Goal: Information Seeking & Learning: Learn about a topic

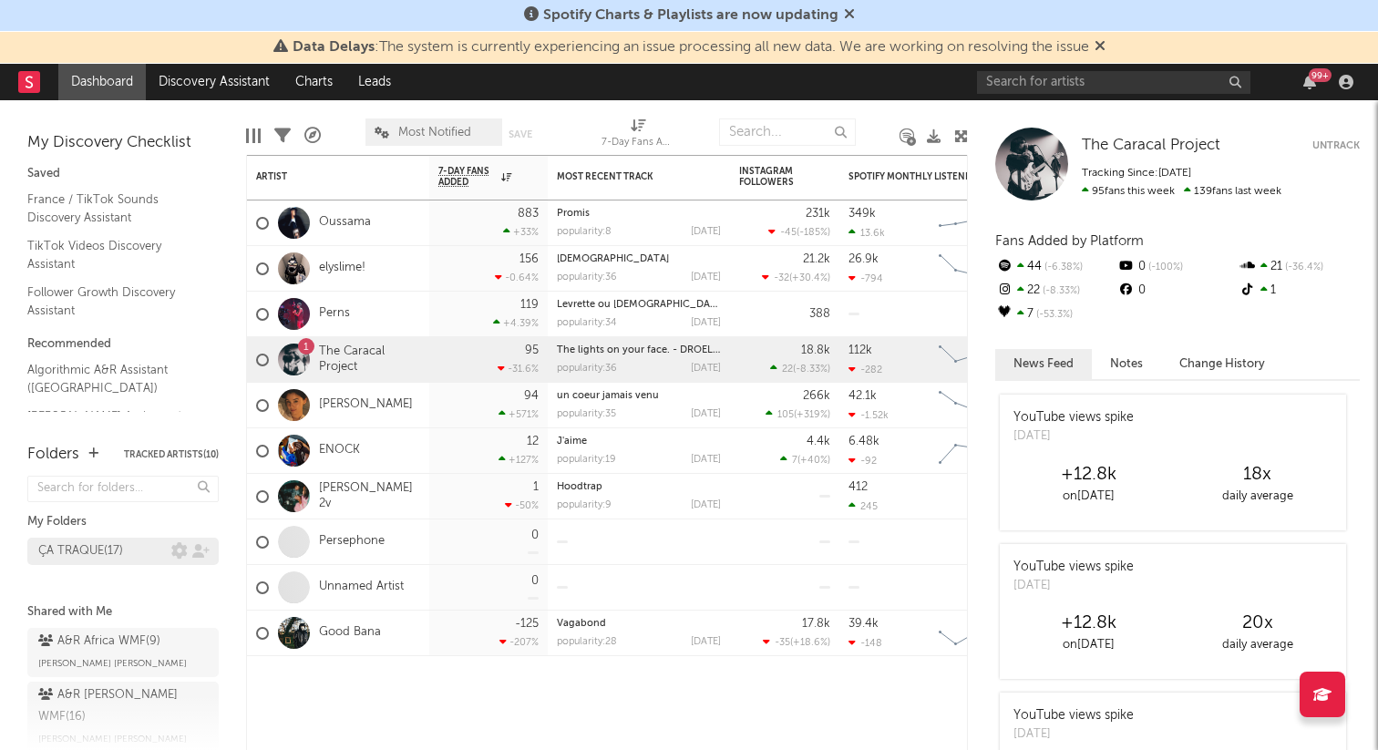
click at [121, 550] on div "ÇA TRAQUE ( 17 )" at bounding box center [80, 552] width 85 height 22
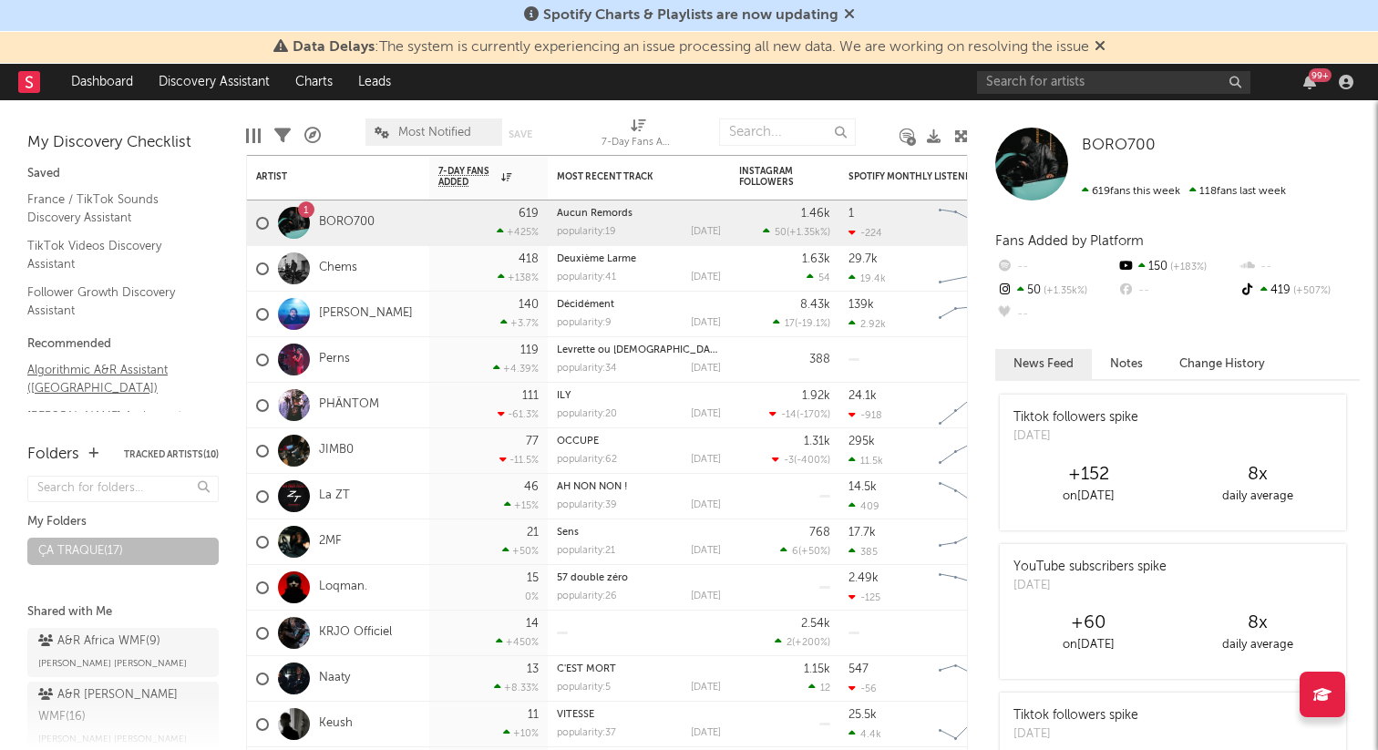
click at [72, 385] on link "Algorithmic A&R Assistant ([GEOGRAPHIC_DATA])" at bounding box center [113, 378] width 173 height 37
click at [111, 298] on link "Follower Growth Discovery Assistant" at bounding box center [113, 301] width 173 height 37
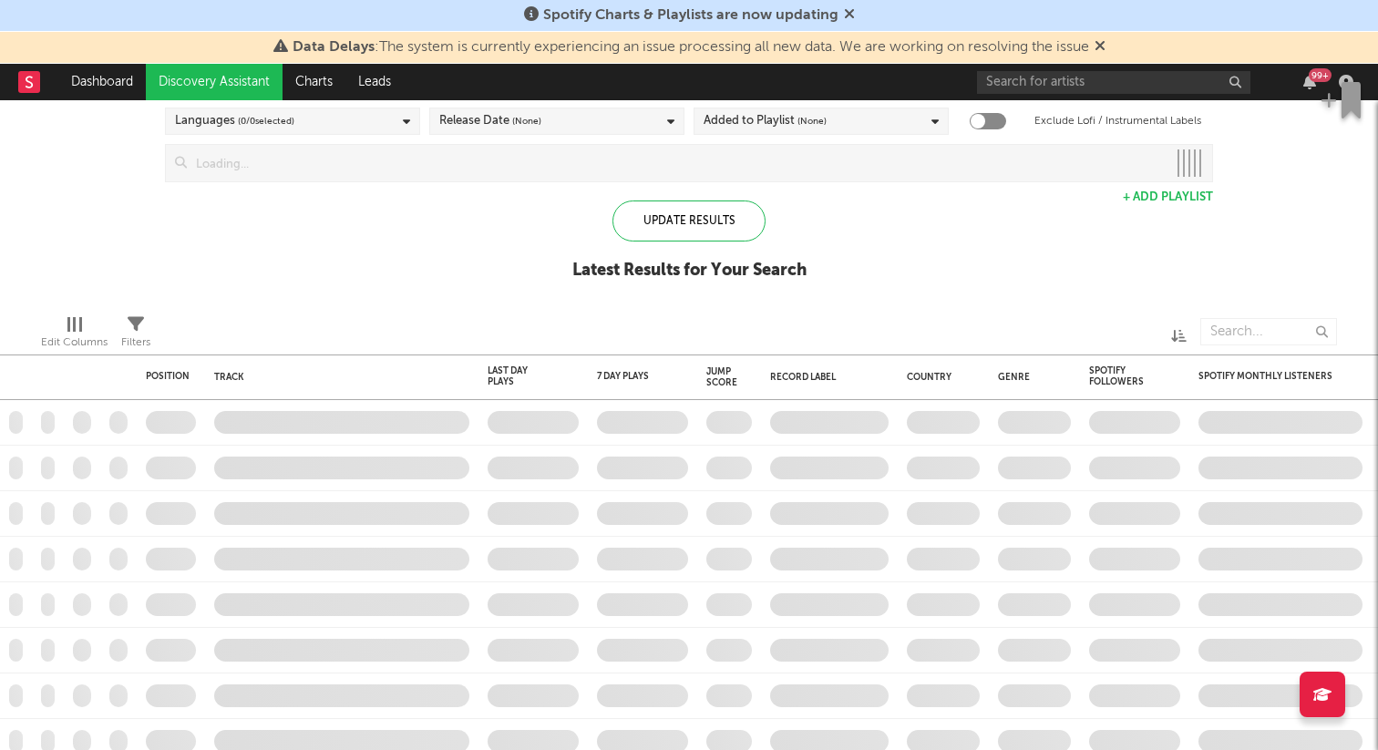
checkbox input "true"
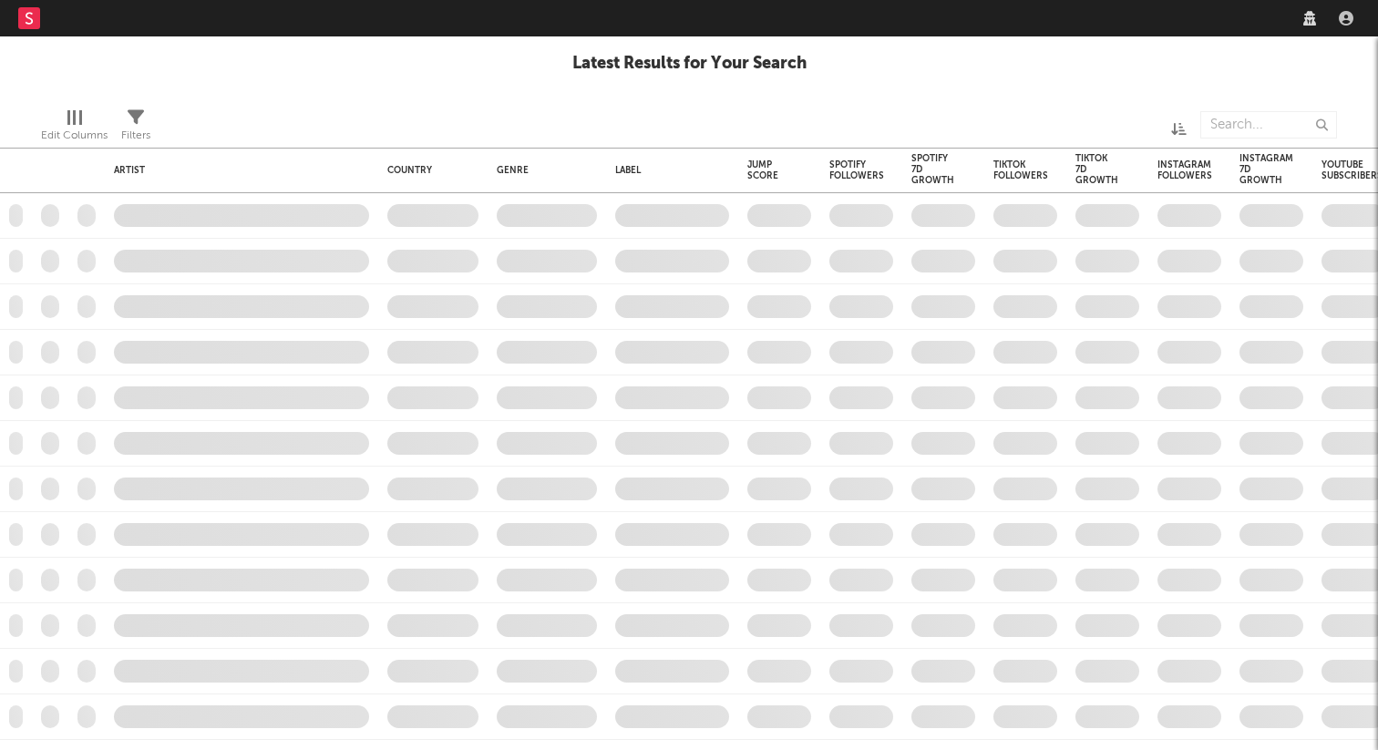
checkbox input "true"
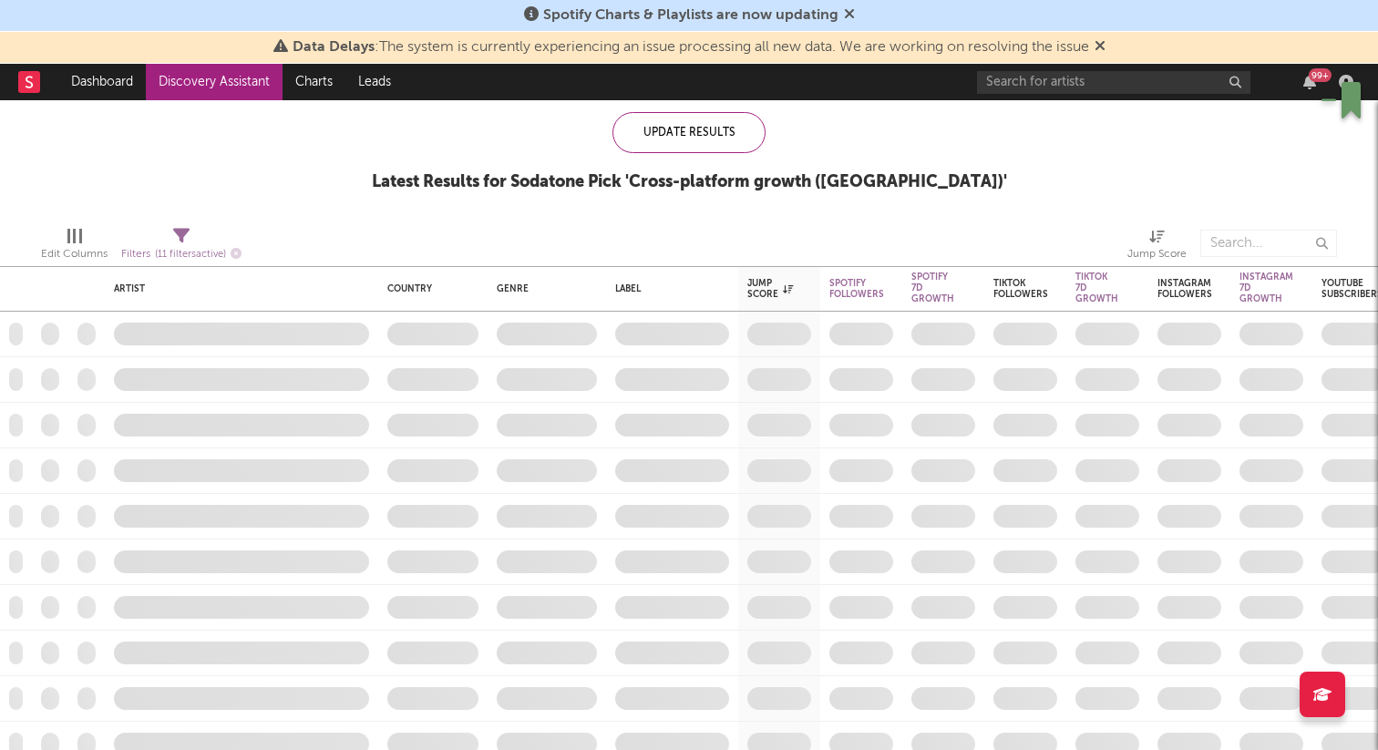
click at [1105, 47] on icon at bounding box center [1100, 45] width 11 height 15
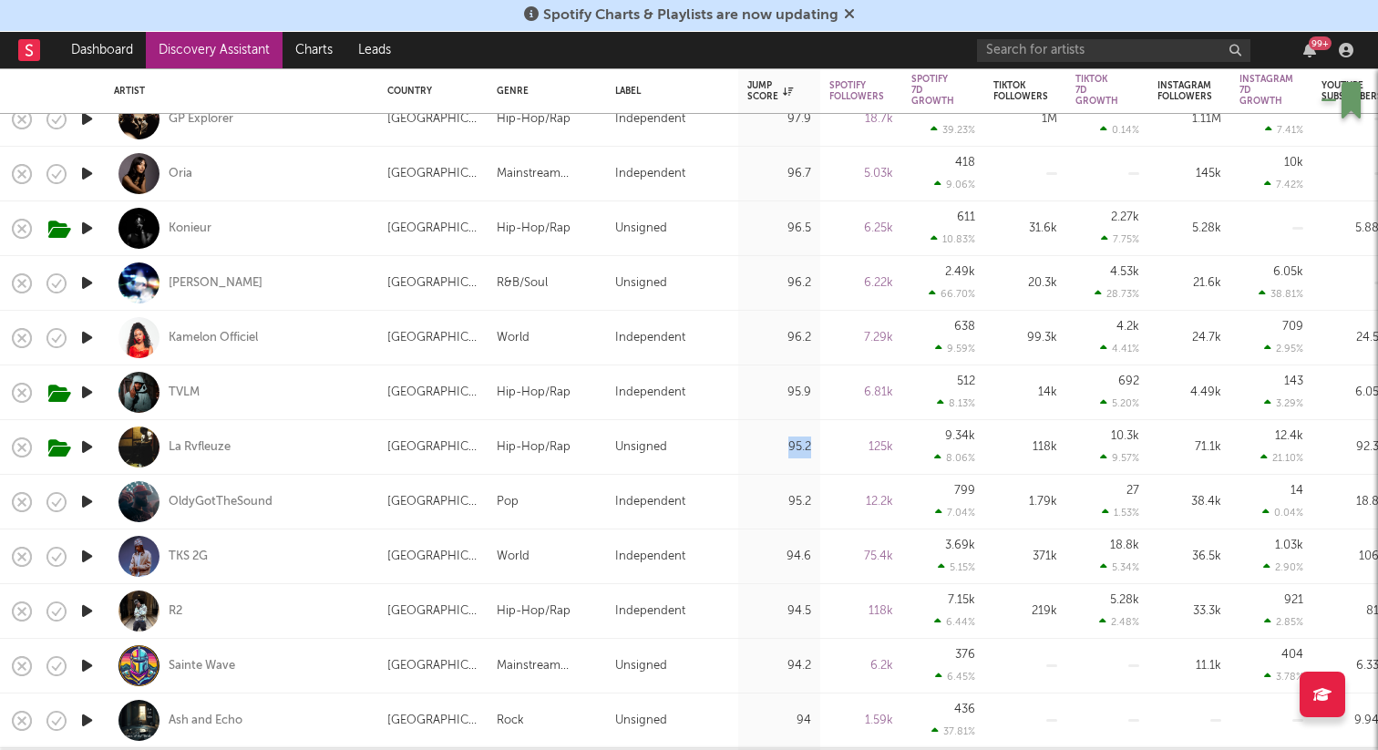
drag, startPoint x: 785, startPoint y: 446, endPoint x: 809, endPoint y: 446, distance: 24.6
click at [809, 446] on div "95.2" at bounding box center [779, 448] width 64 height 22
select select "1w"
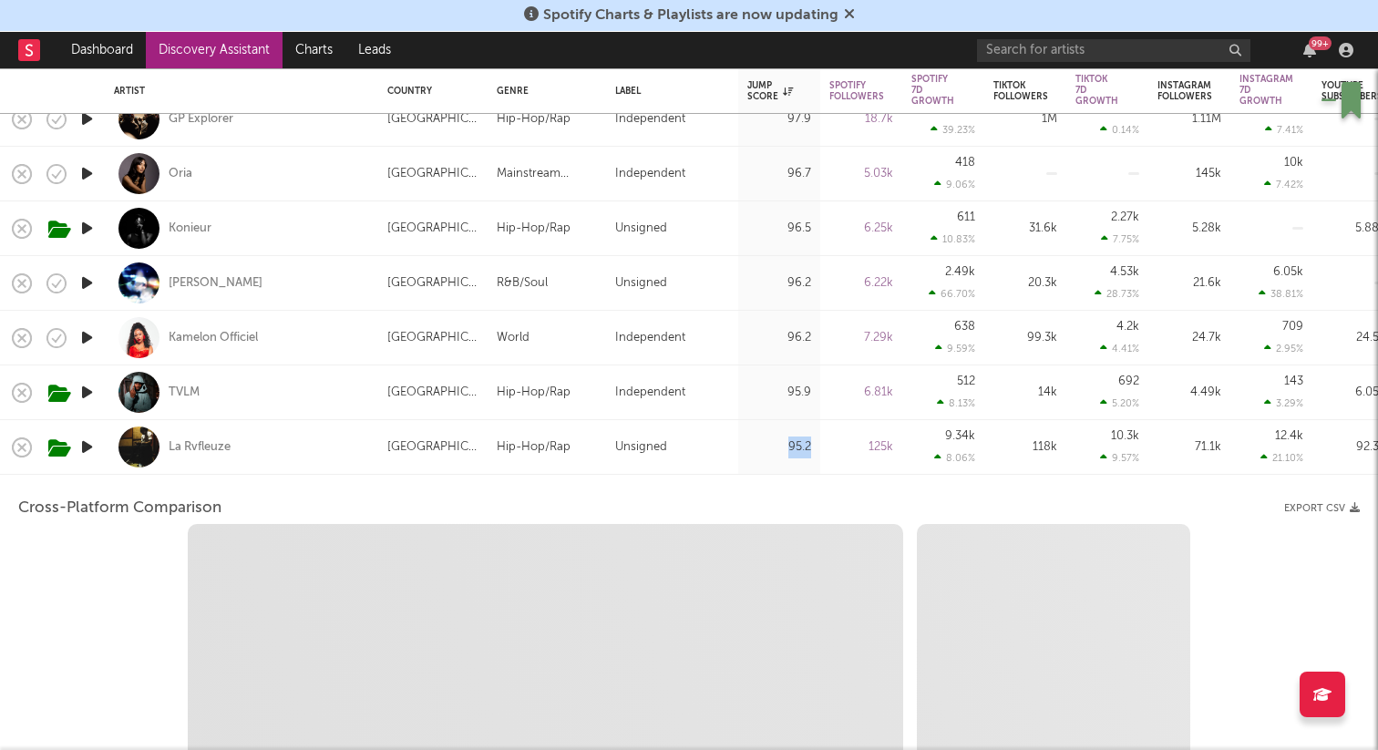
click at [809, 446] on div "95.2" at bounding box center [779, 448] width 64 height 22
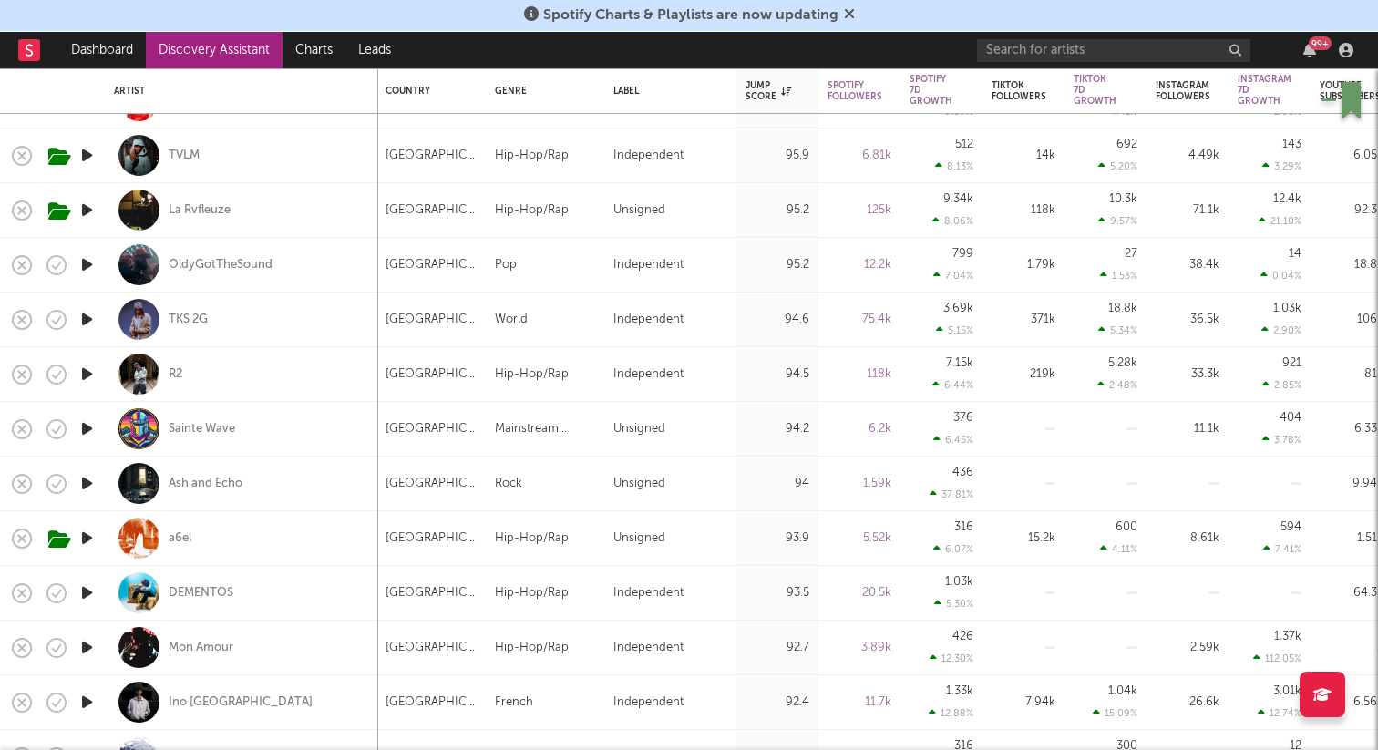
click at [352, 273] on div "OldyGotTheSound" at bounding box center [241, 265] width 255 height 54
select select "1w"
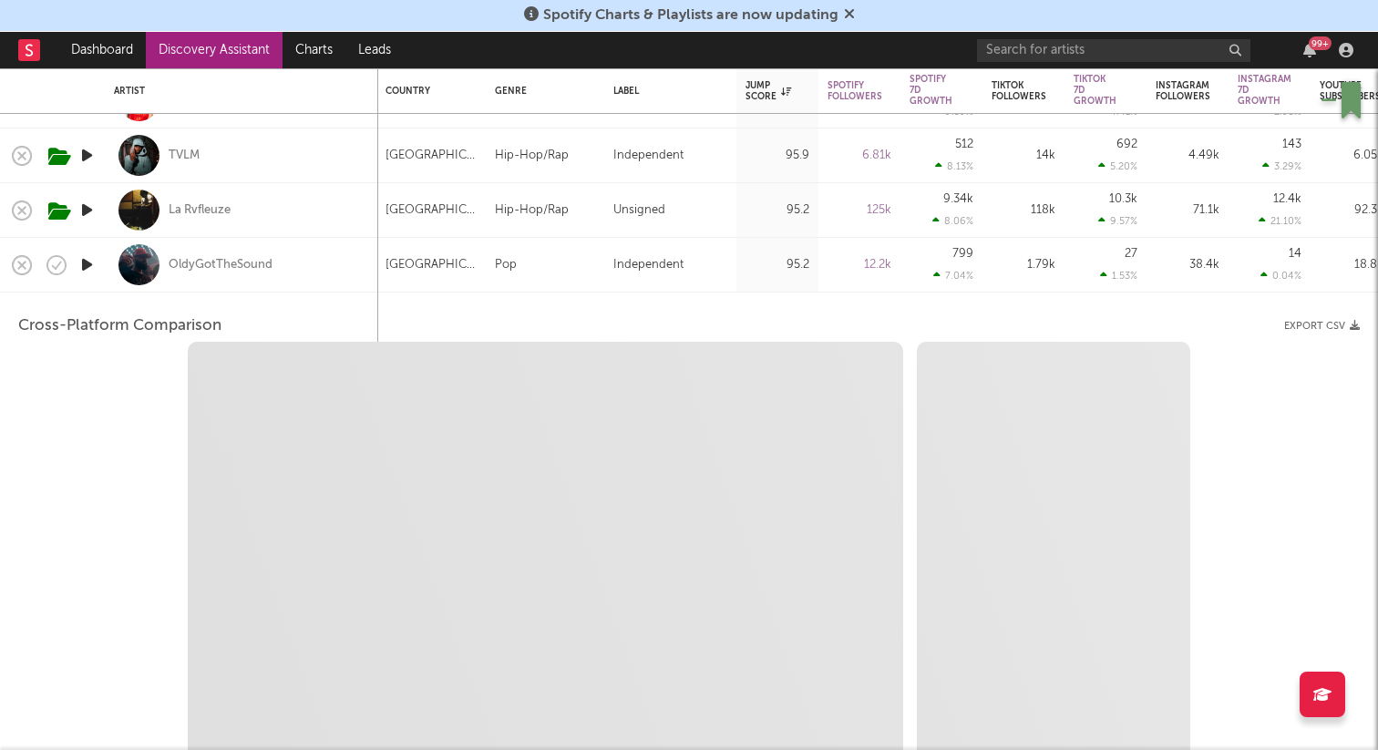
select select "1w"
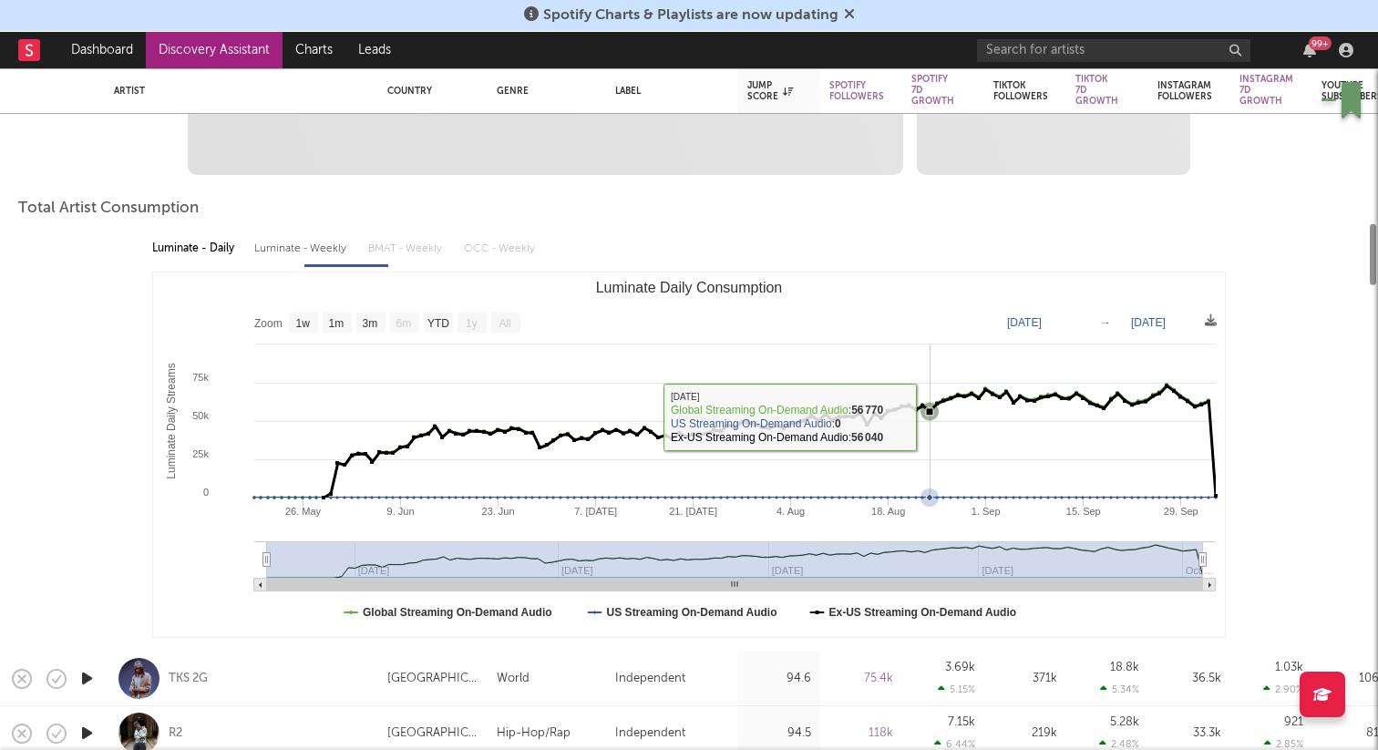
select select "1m"
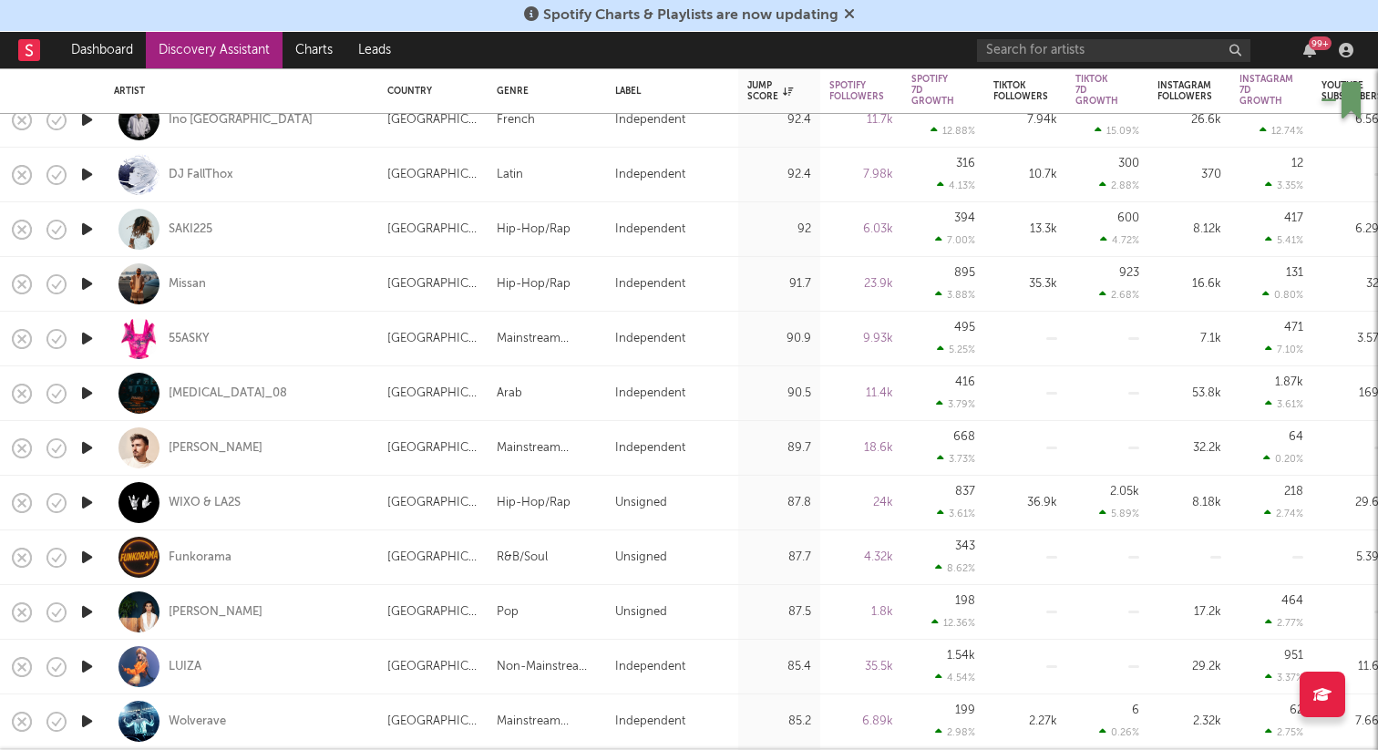
click at [339, 508] on div "WIXO & LA2S" at bounding box center [241, 503] width 255 height 54
select select "1w"
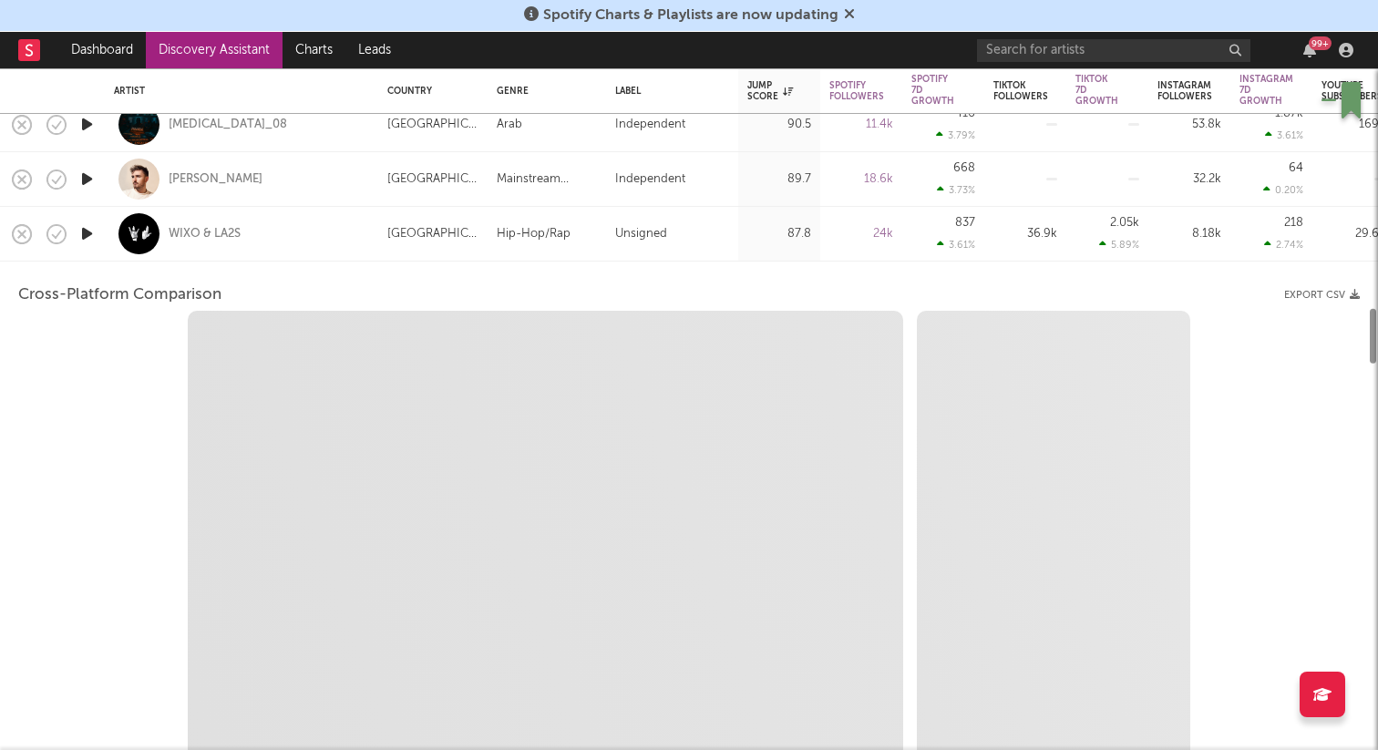
select select "6m"
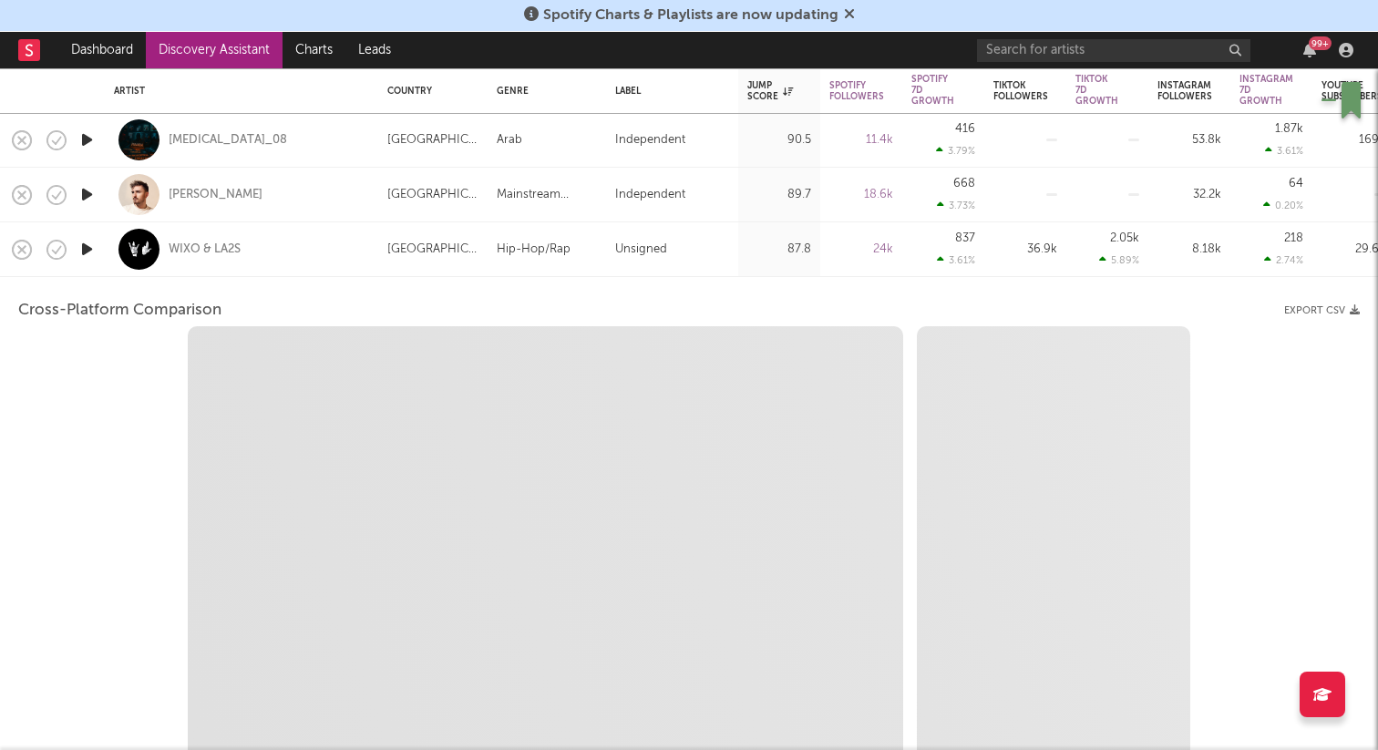
click at [324, 257] on div "WIXO & LA2S" at bounding box center [241, 249] width 255 height 54
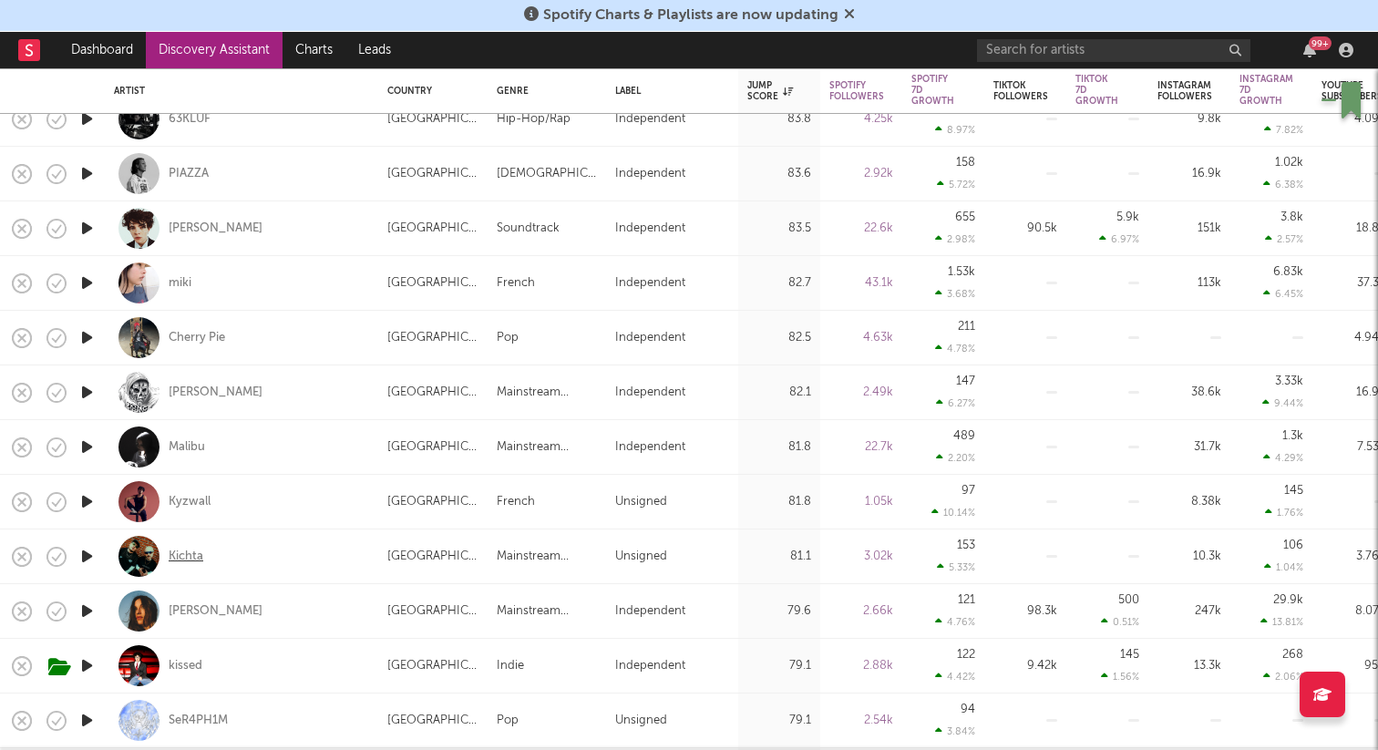
click at [193, 556] on div "Kichta" at bounding box center [186, 557] width 35 height 16
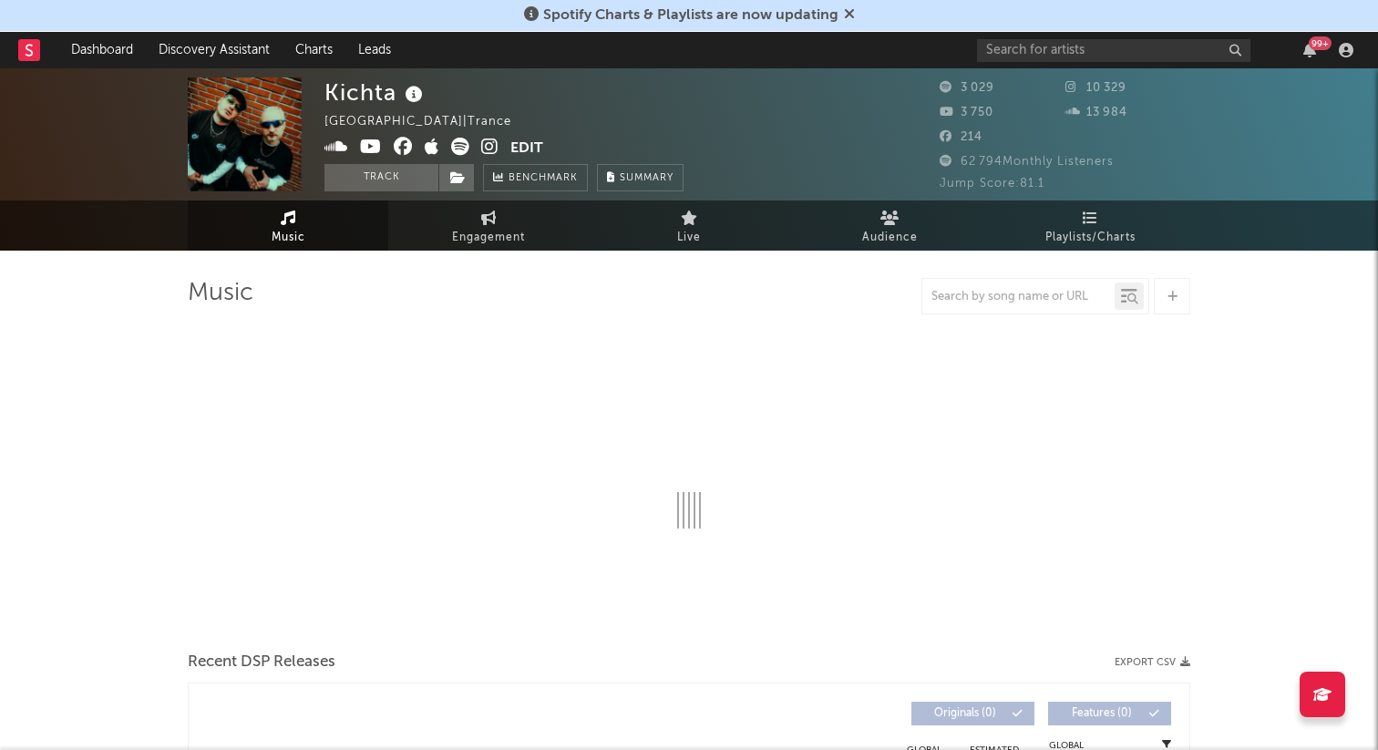
select select "6m"
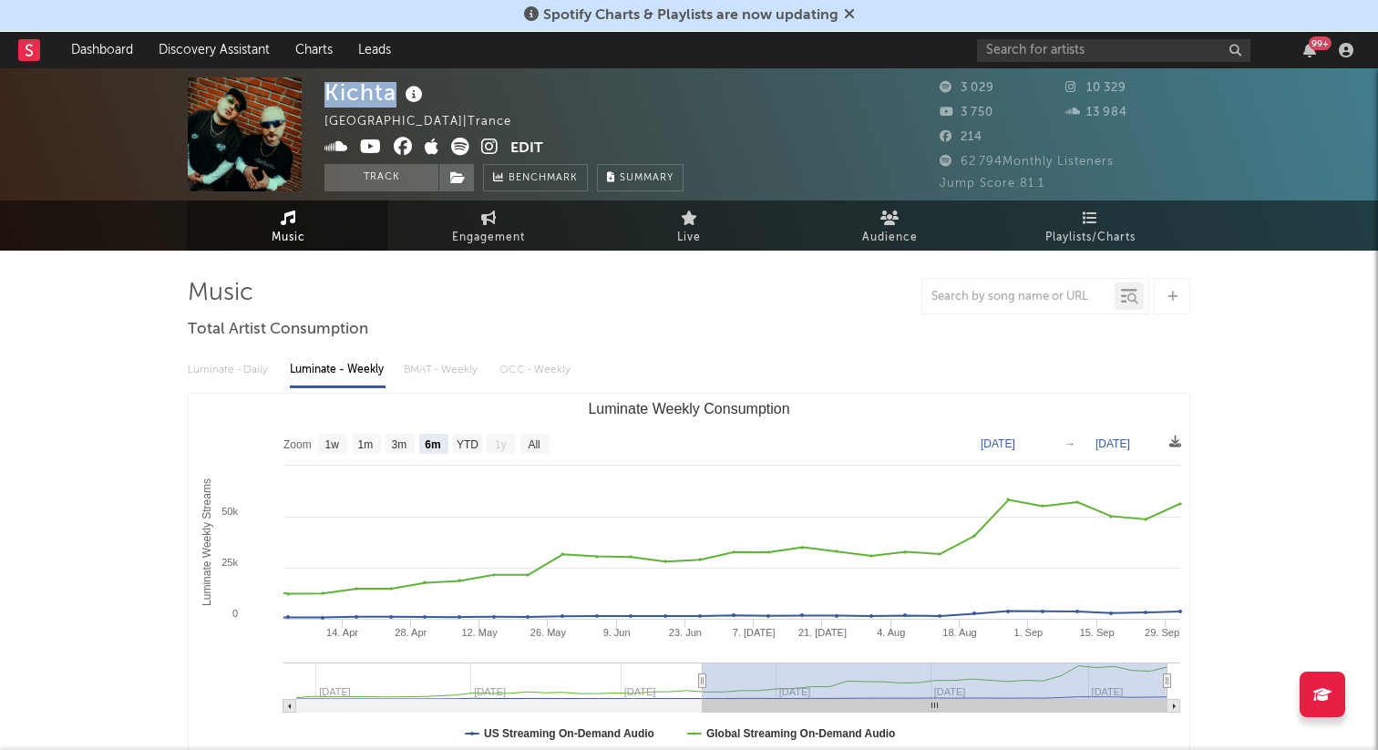
drag, startPoint x: 327, startPoint y: 93, endPoint x: 390, endPoint y: 94, distance: 62.9
click at [390, 93] on div "Kichta" at bounding box center [375, 92] width 103 height 30
copy div "Kichta"
click at [489, 213] on icon at bounding box center [488, 218] width 15 height 15
select select "1w"
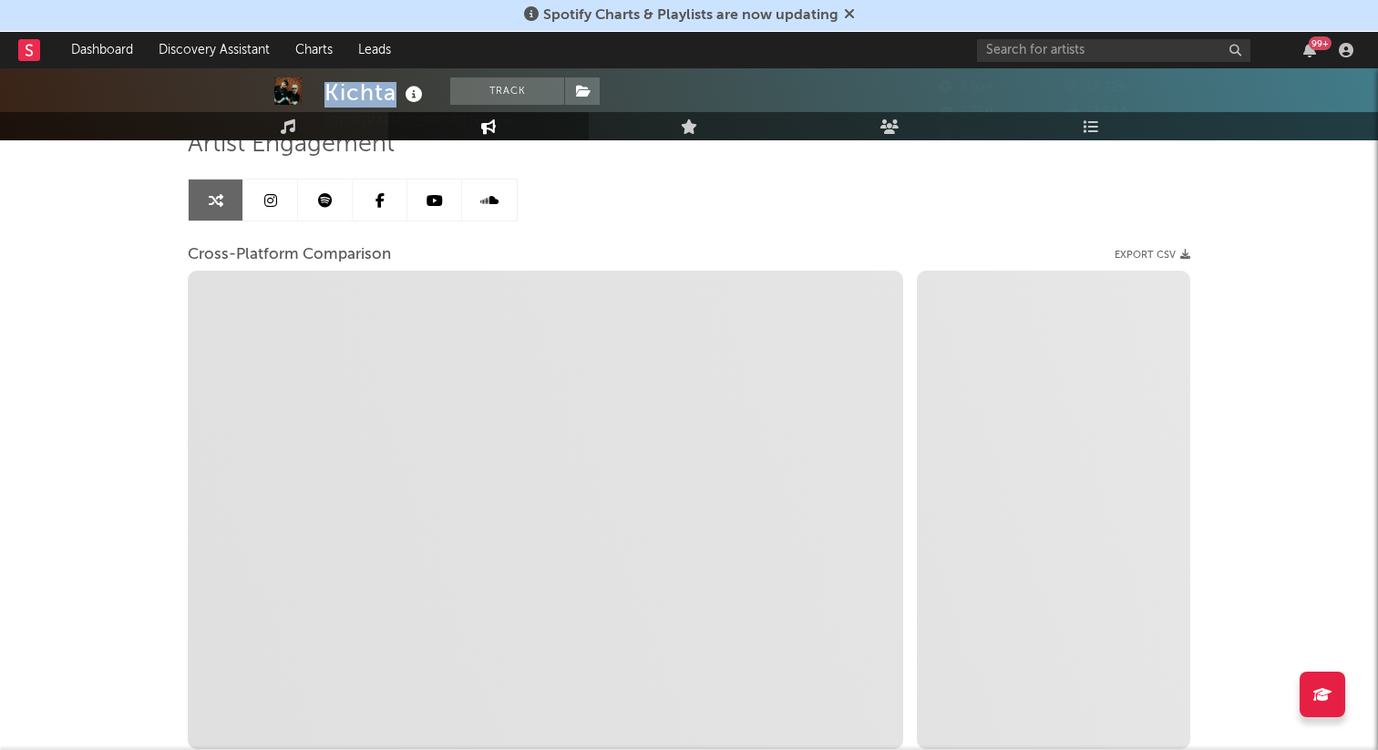
scroll to position [208, 0]
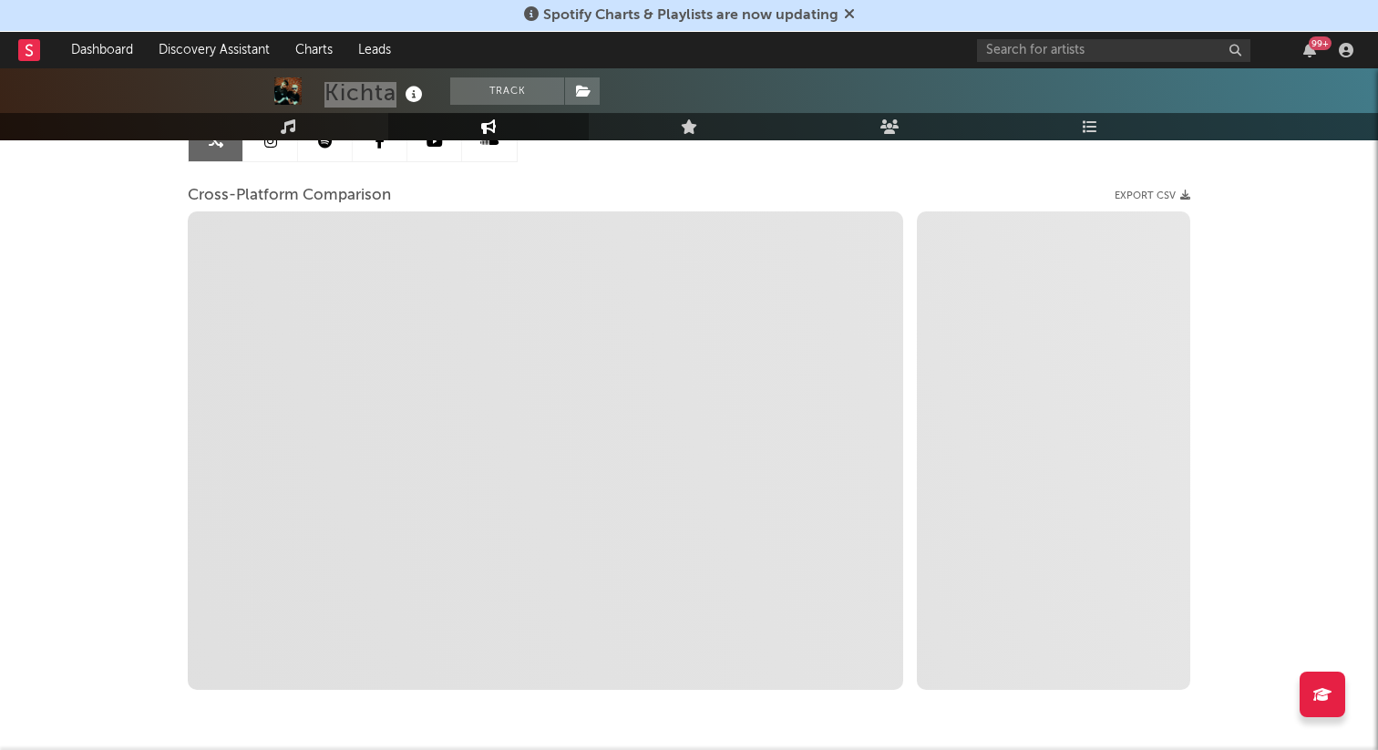
select select "1m"
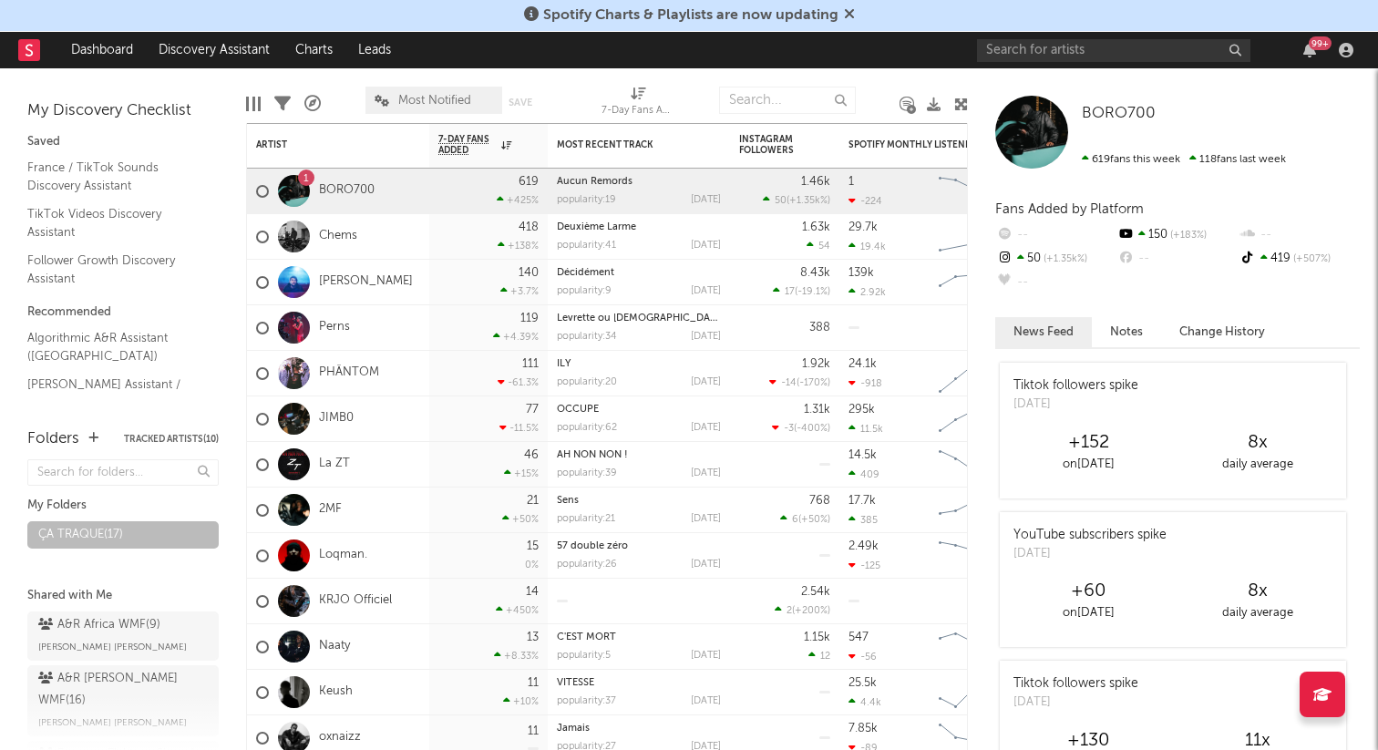
click at [1023, 120] on div at bounding box center [1031, 132] width 73 height 73
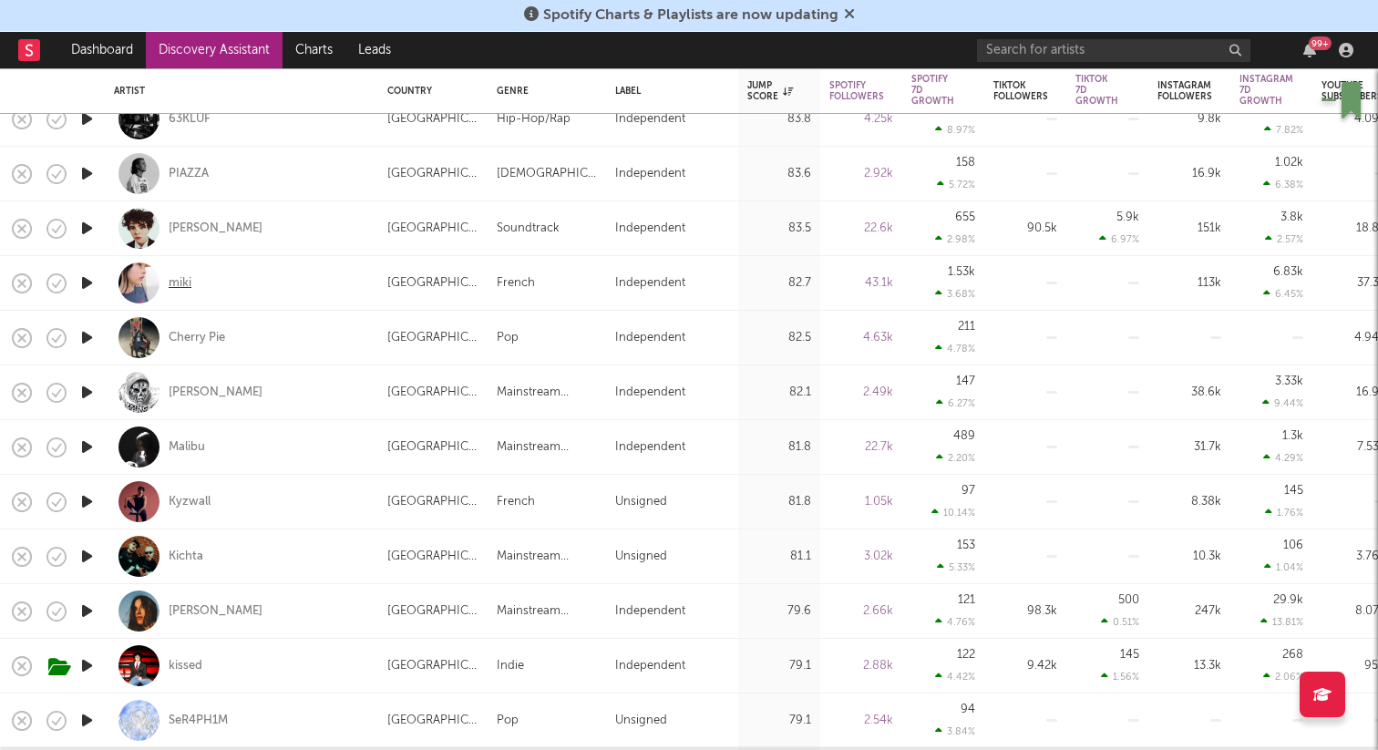
click at [176, 283] on div "miki" at bounding box center [180, 283] width 23 height 16
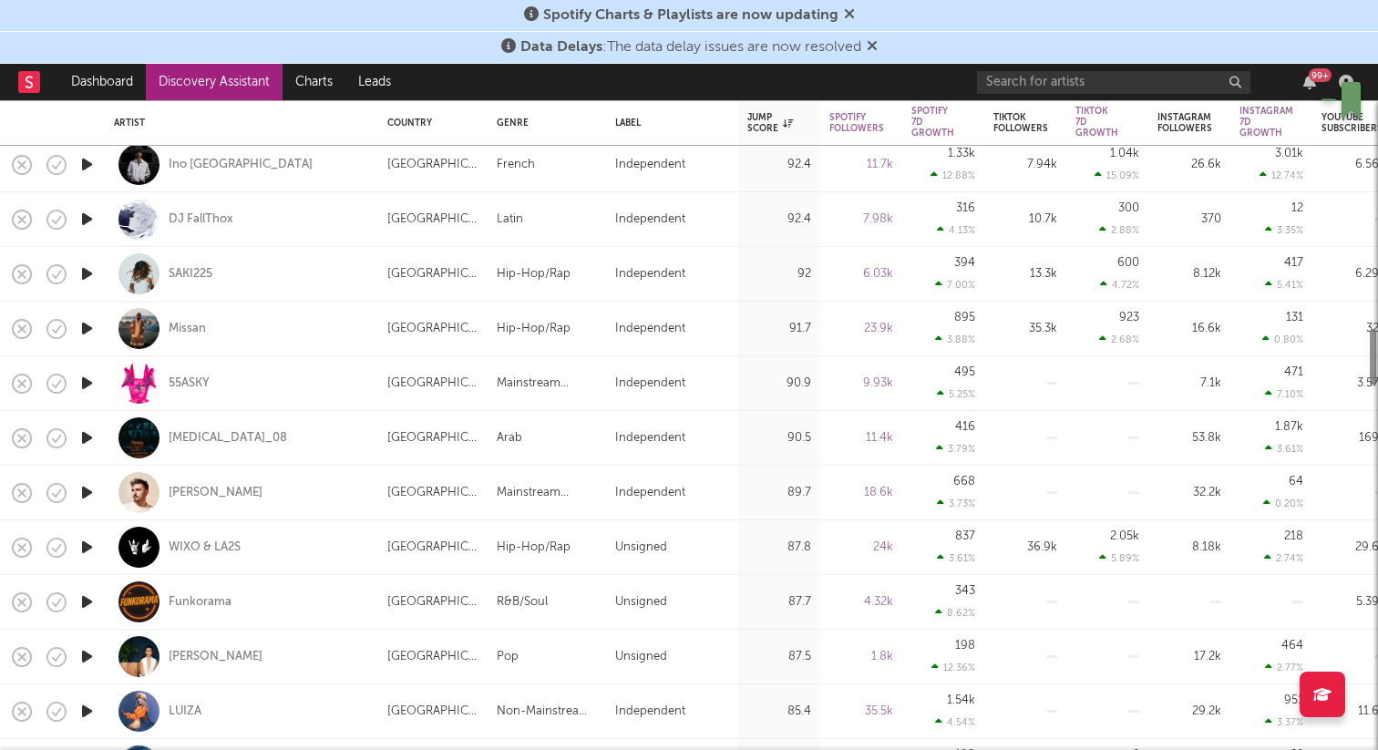
select select "1m"
select select "1w"
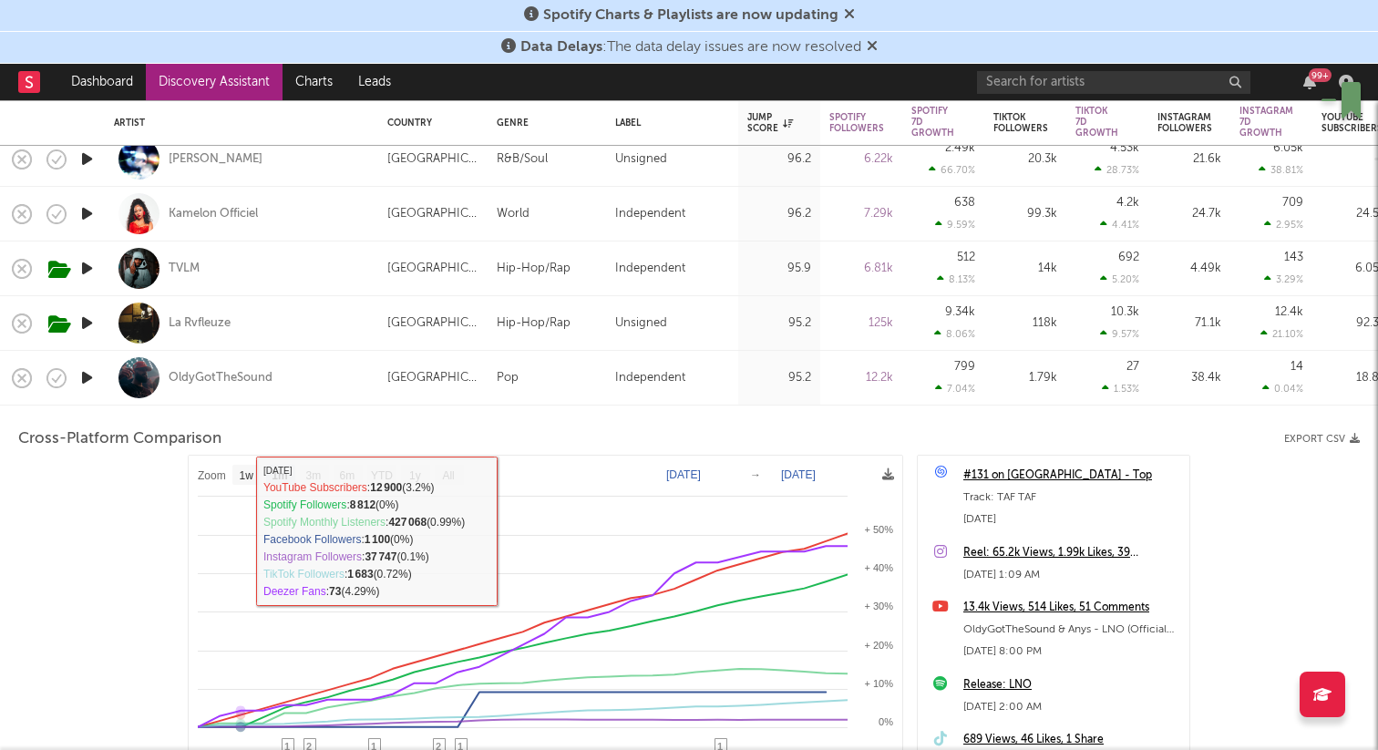
click at [320, 375] on div "OldyGotTheSound" at bounding box center [241, 378] width 255 height 54
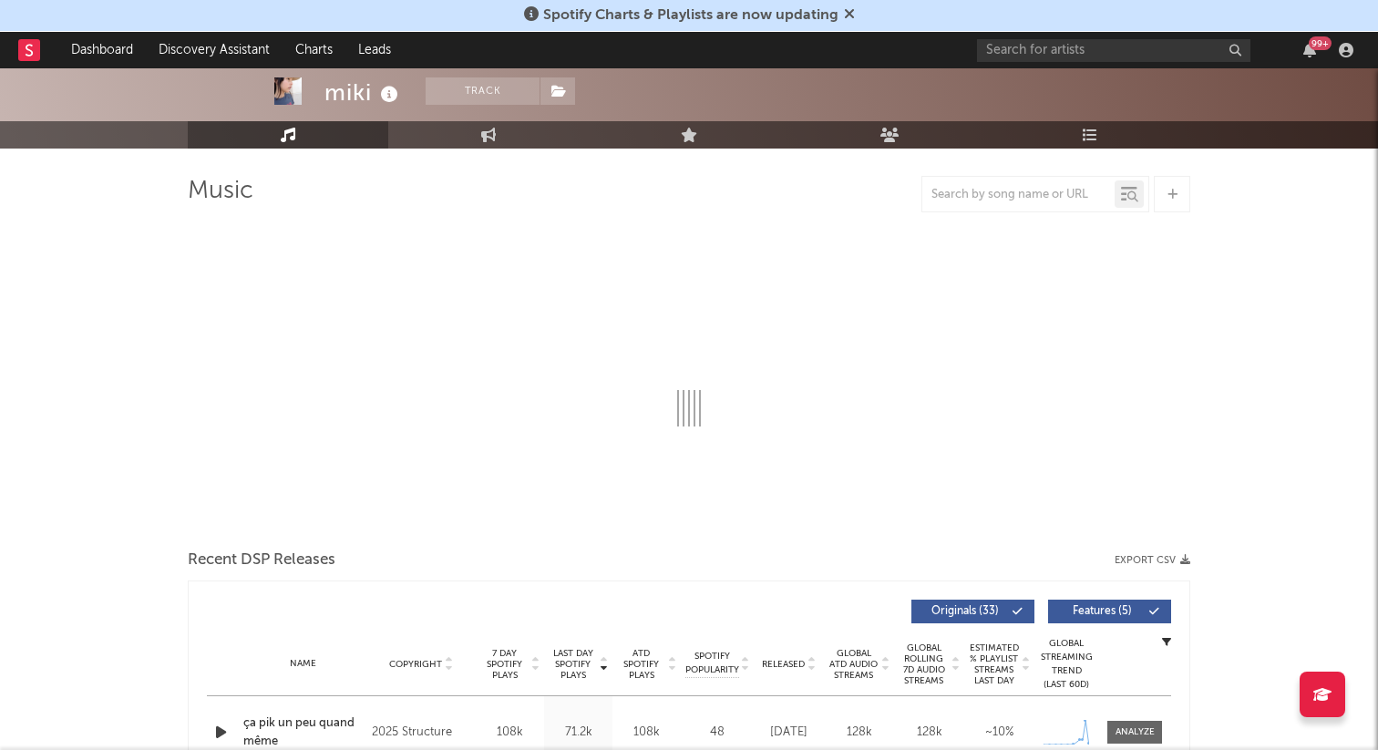
scroll to position [106, 0]
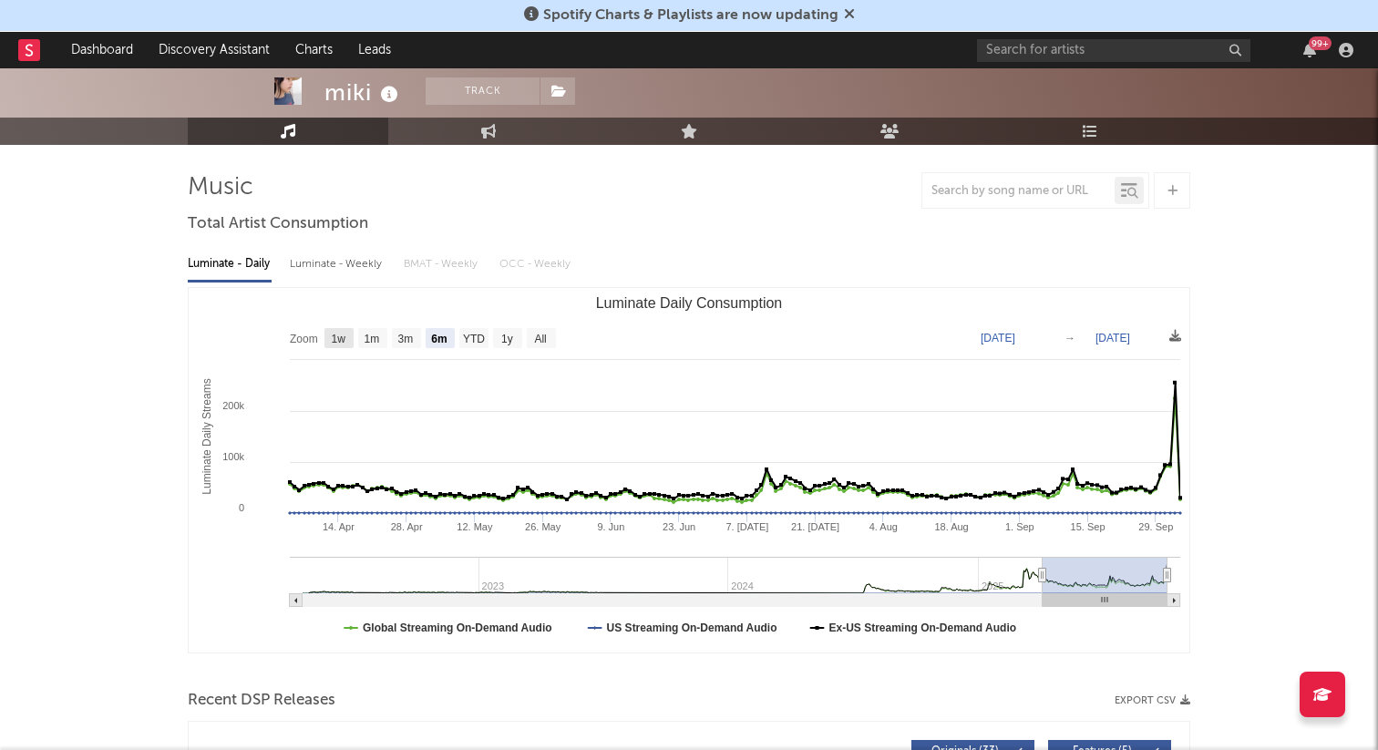
click at [345, 335] on text "1w" at bounding box center [339, 339] width 15 height 13
select select "1w"
type input "2025-09-28"
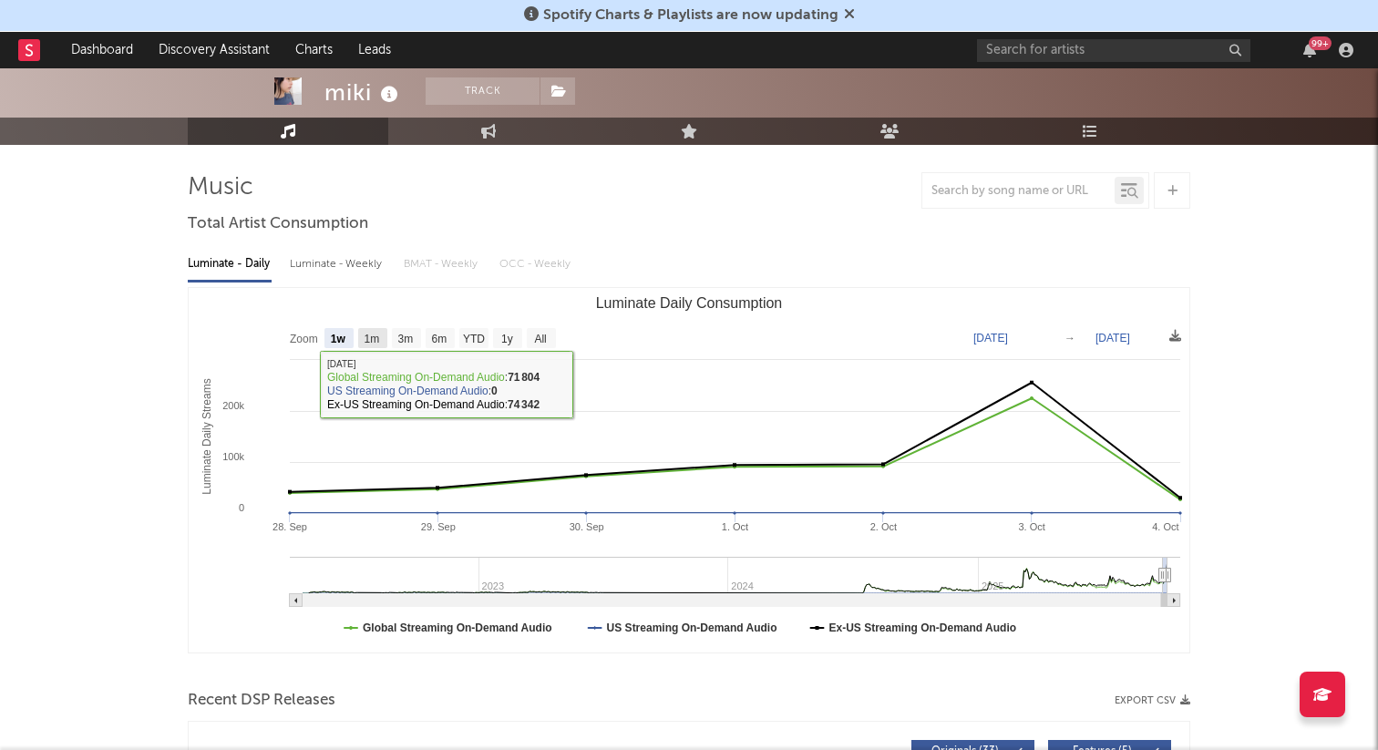
click at [373, 338] on text "1m" at bounding box center [372, 339] width 15 height 13
select select "1m"
type input "2025-09-04"
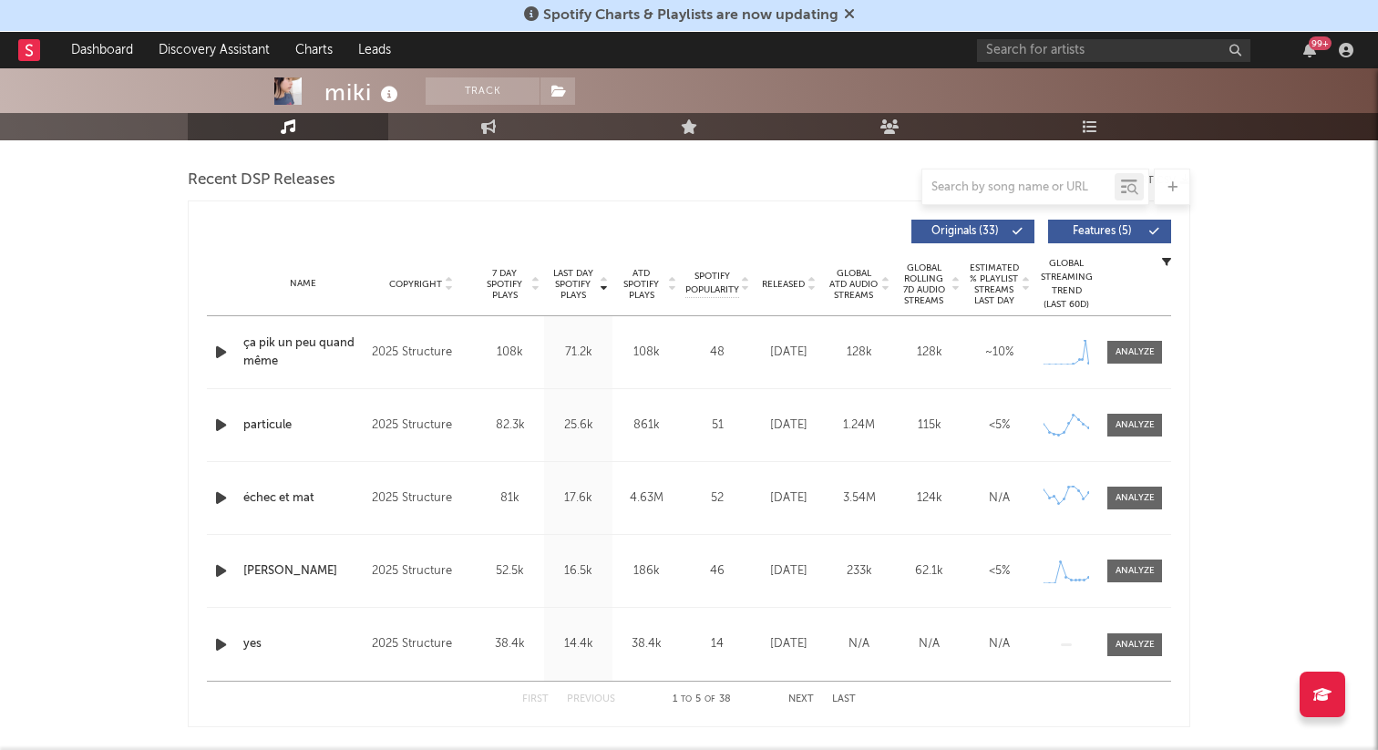
scroll to position [625, 0]
click at [1131, 360] on span at bounding box center [1134, 353] width 55 height 23
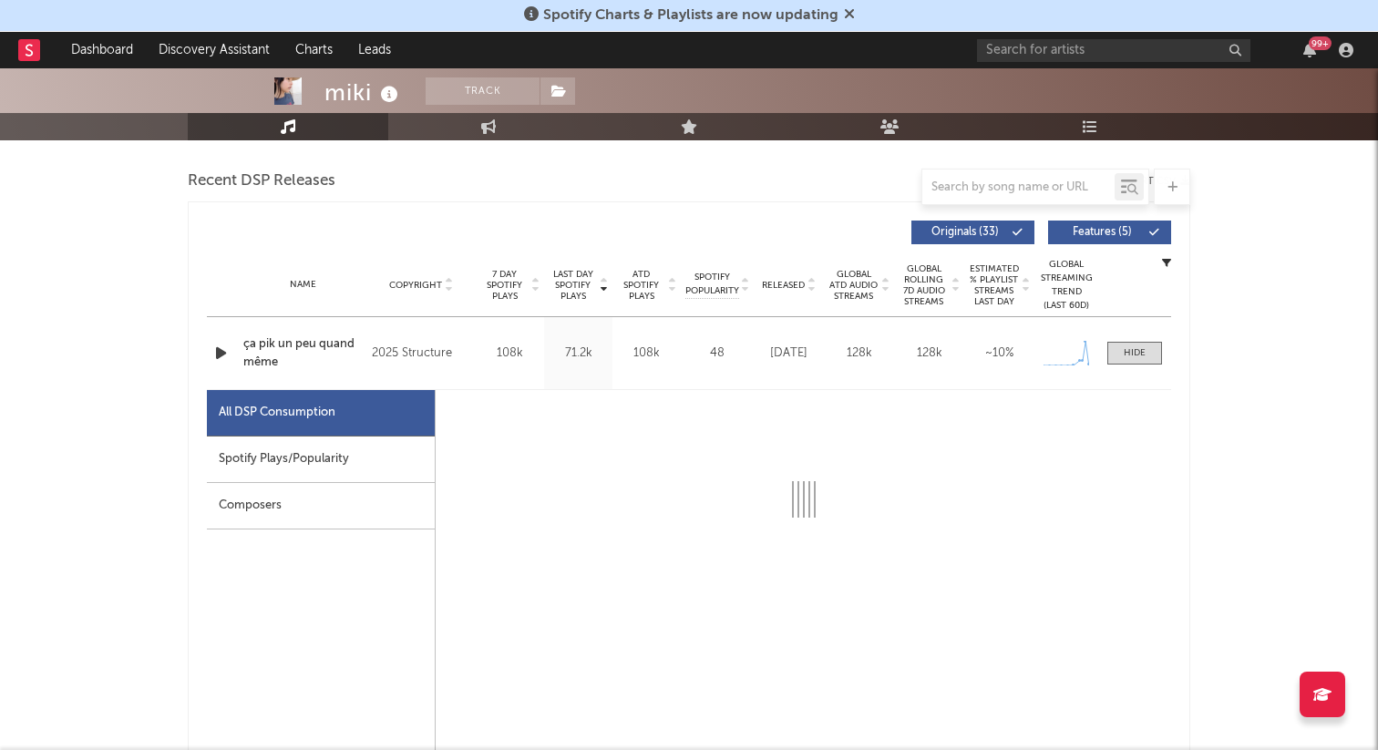
select select "1w"
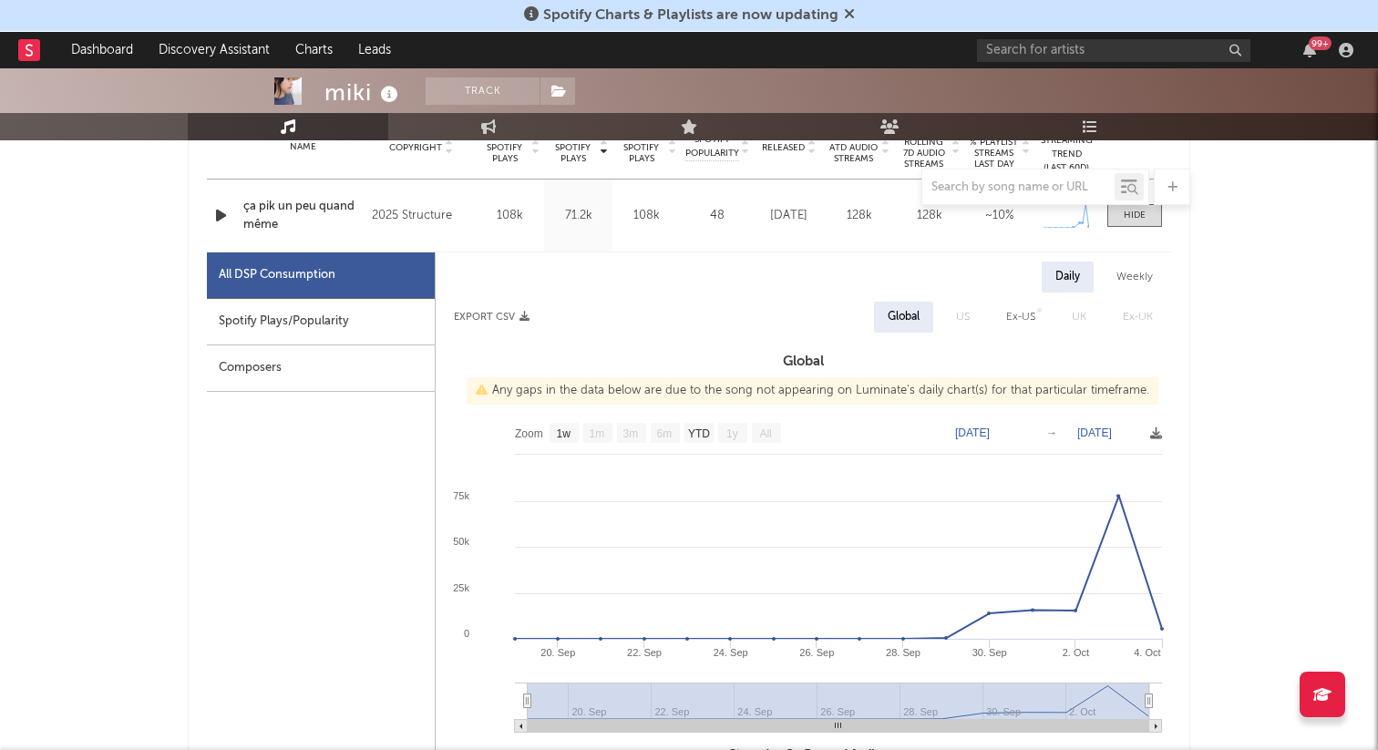
scroll to position [0, 0]
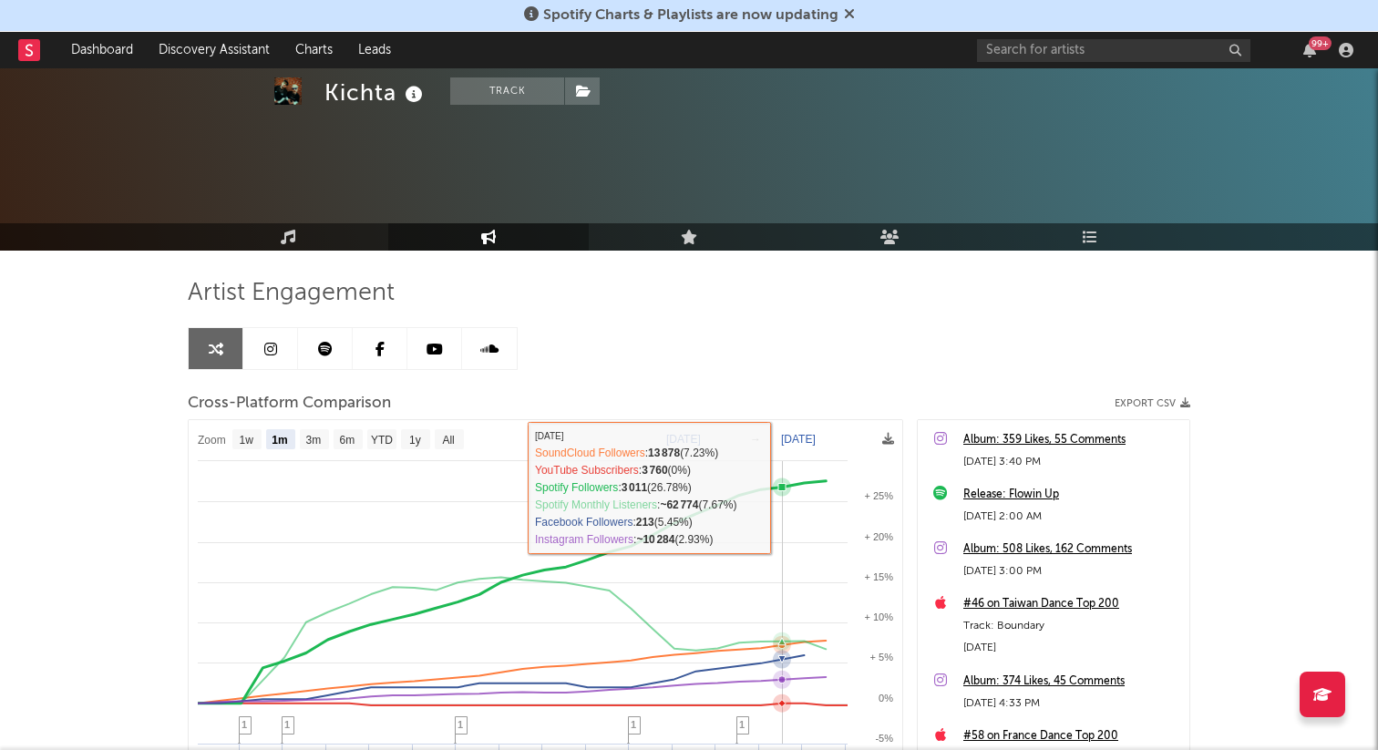
select select "1m"
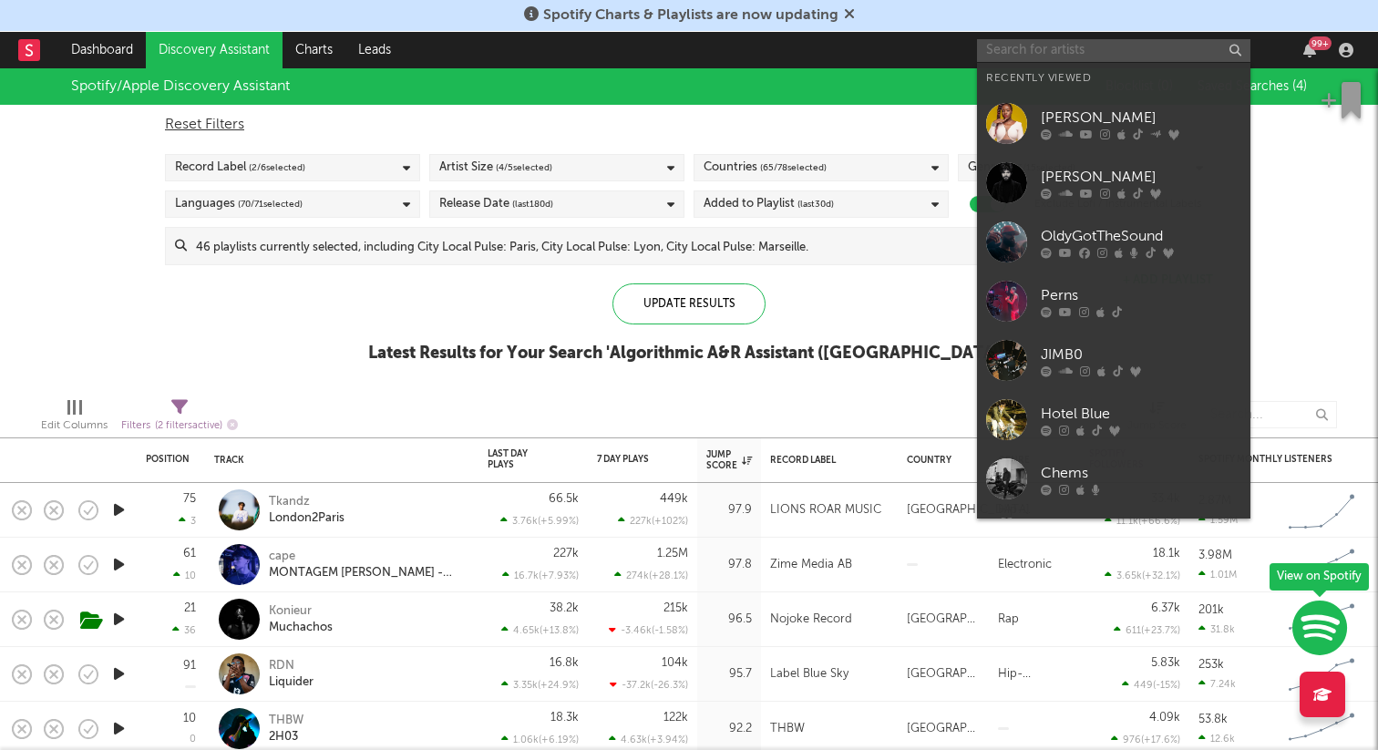
click at [1024, 50] on input "text" at bounding box center [1113, 50] width 273 height 23
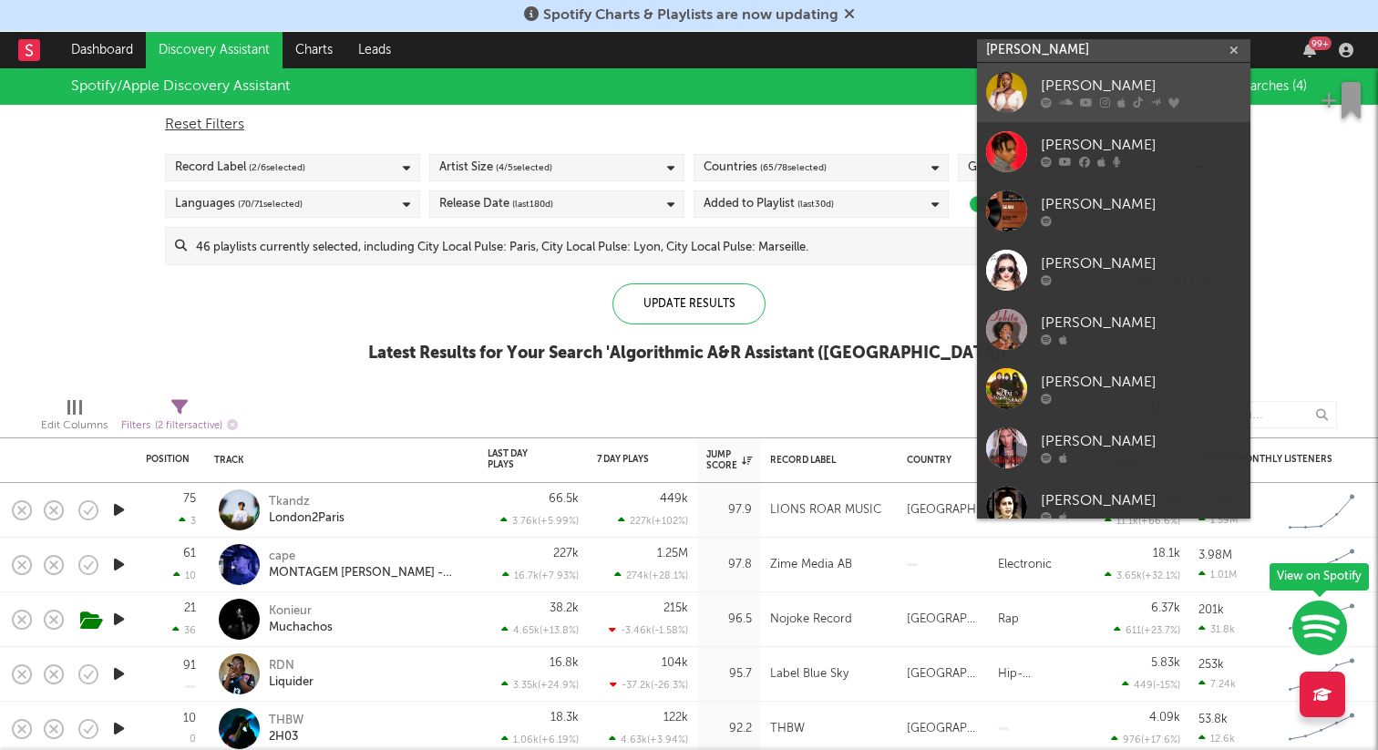
type input "[PERSON_NAME]"
click at [1120, 85] on div "[PERSON_NAME]" at bounding box center [1141, 87] width 201 height 22
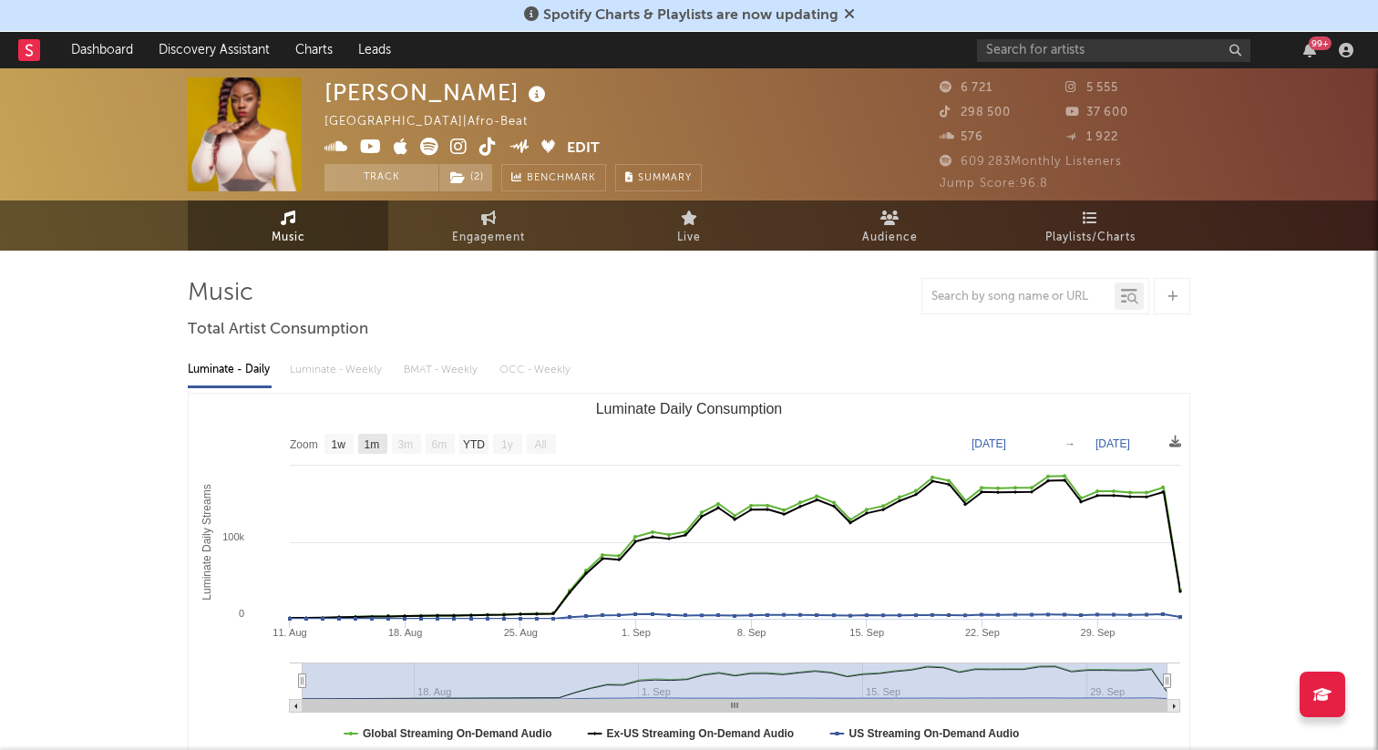
click at [367, 446] on text "1m" at bounding box center [372, 444] width 15 height 13
select select "1m"
type input "[DATE]"
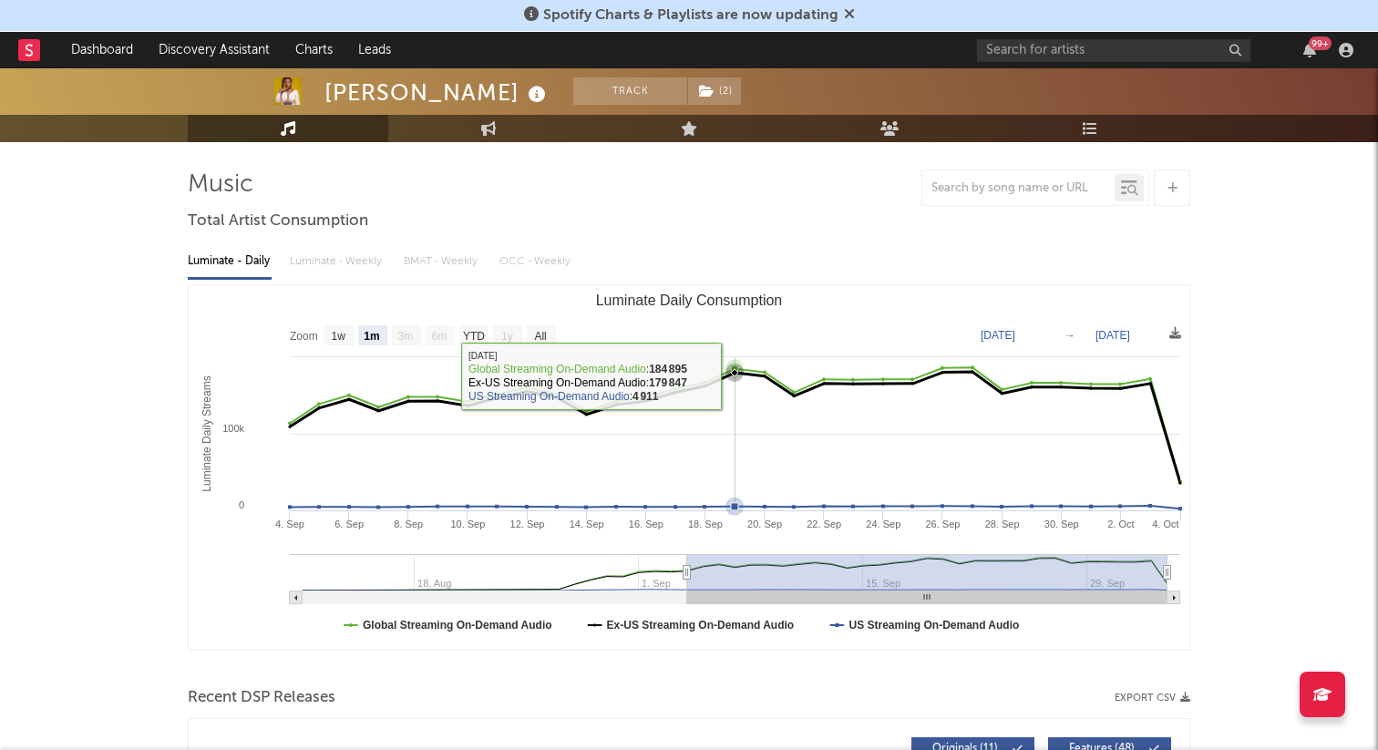
scroll to position [112, 0]
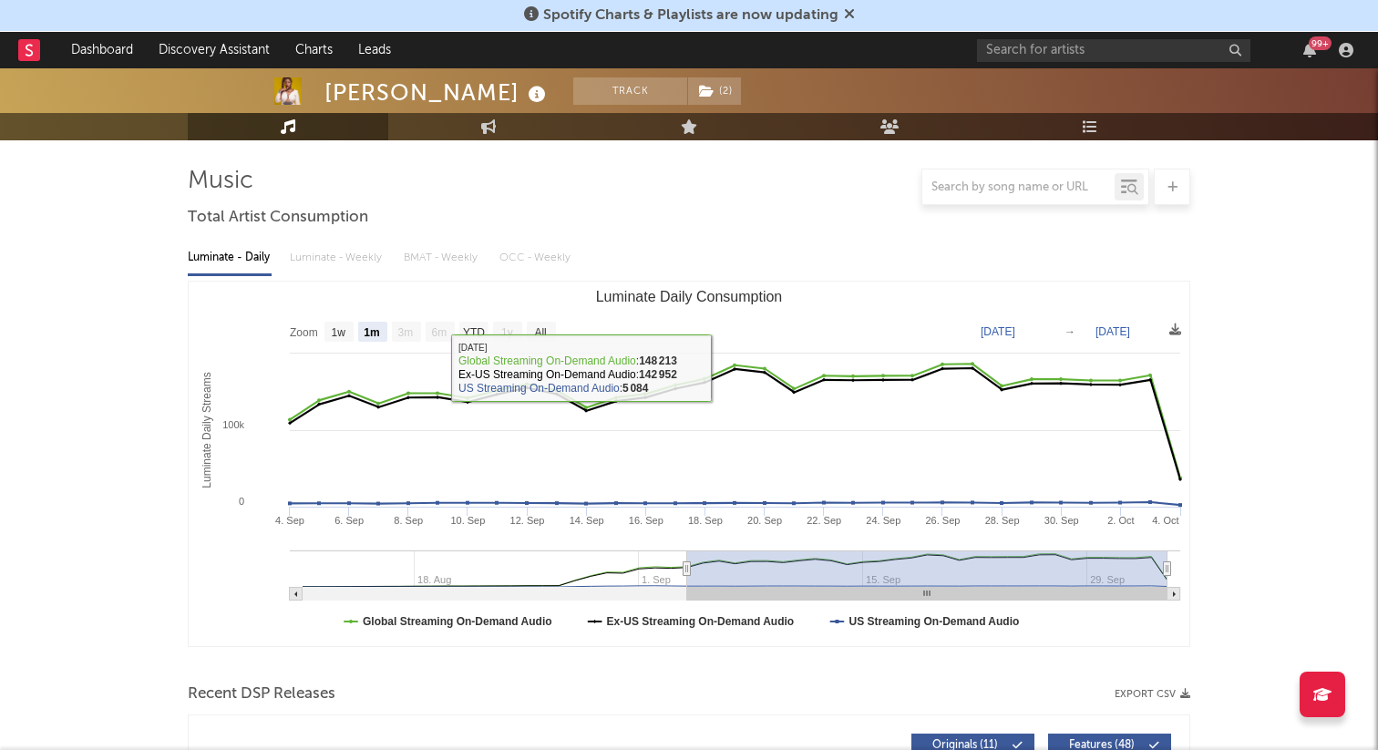
click at [333, 326] on text "1w" at bounding box center [339, 332] width 15 height 13
select select "1w"
type input "[DATE]"
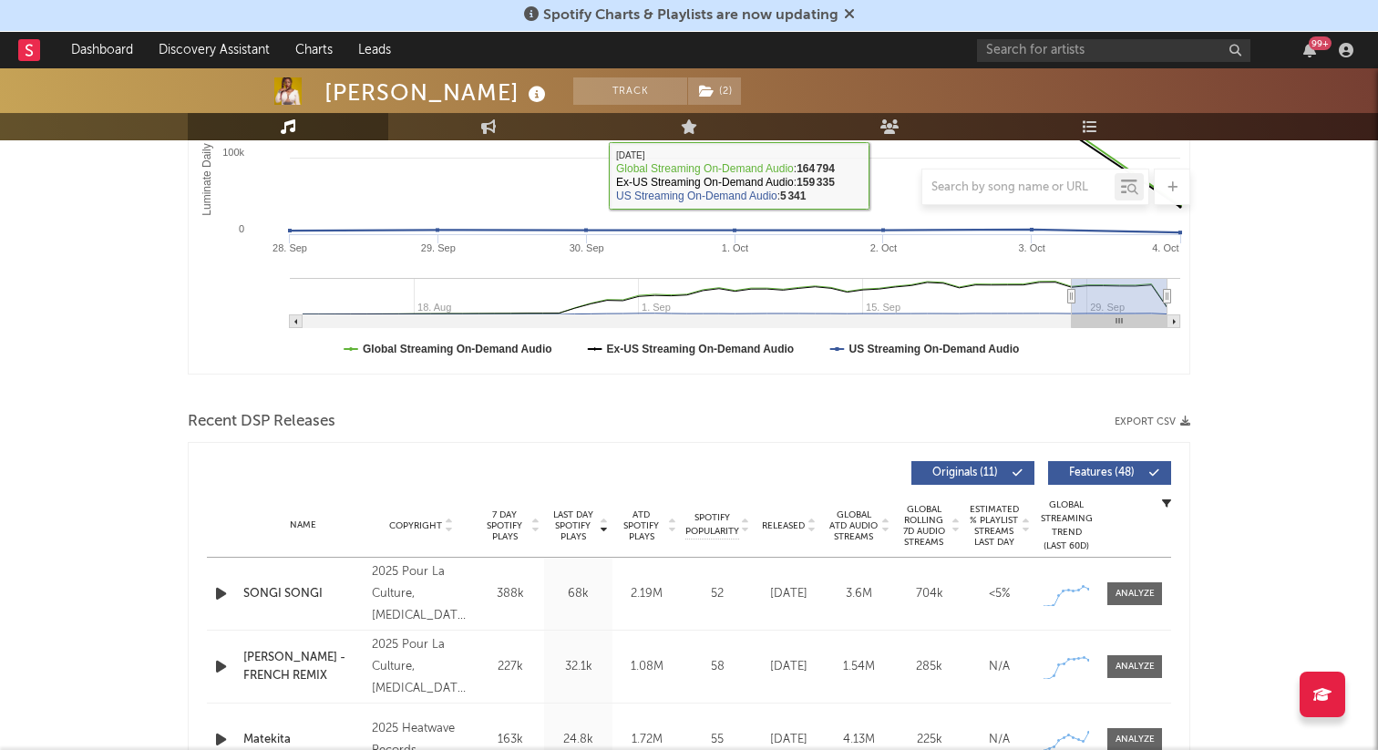
scroll to position [551, 0]
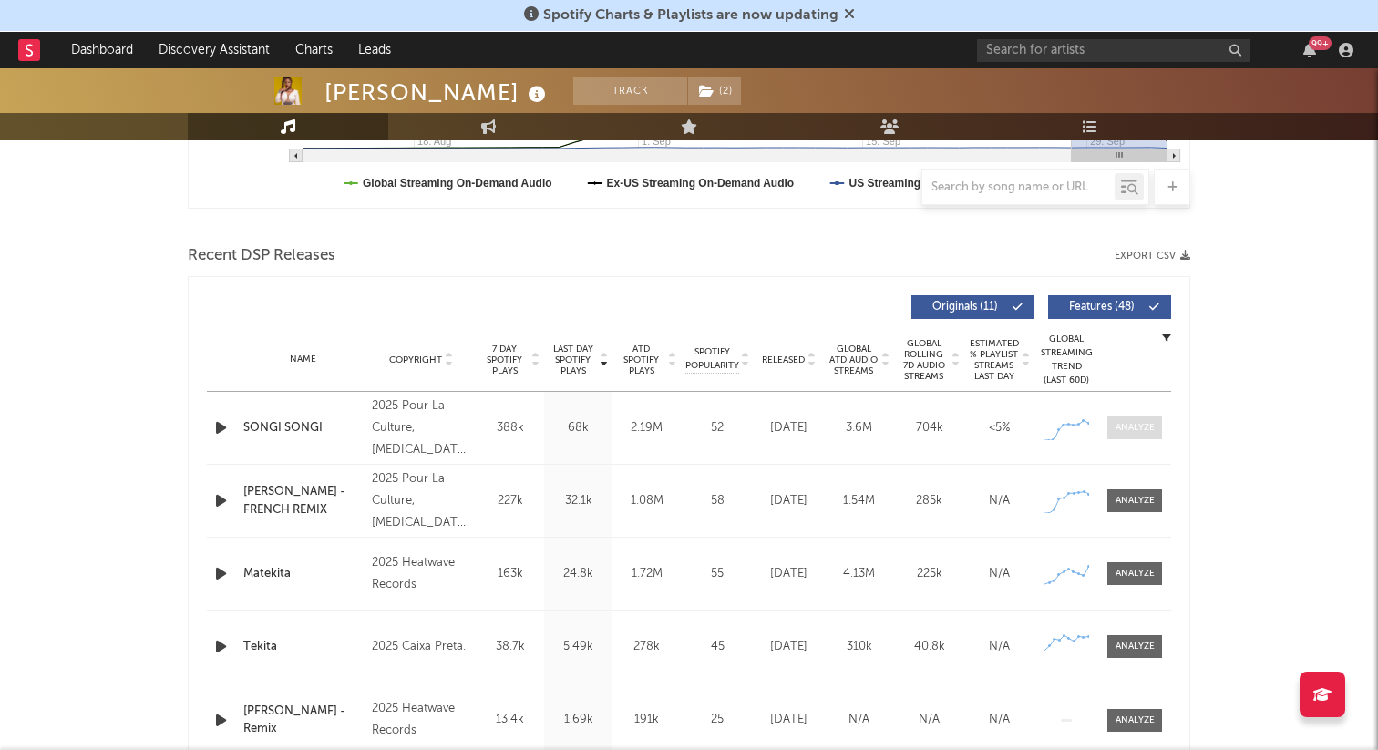
click at [1140, 426] on div at bounding box center [1135, 428] width 39 height 14
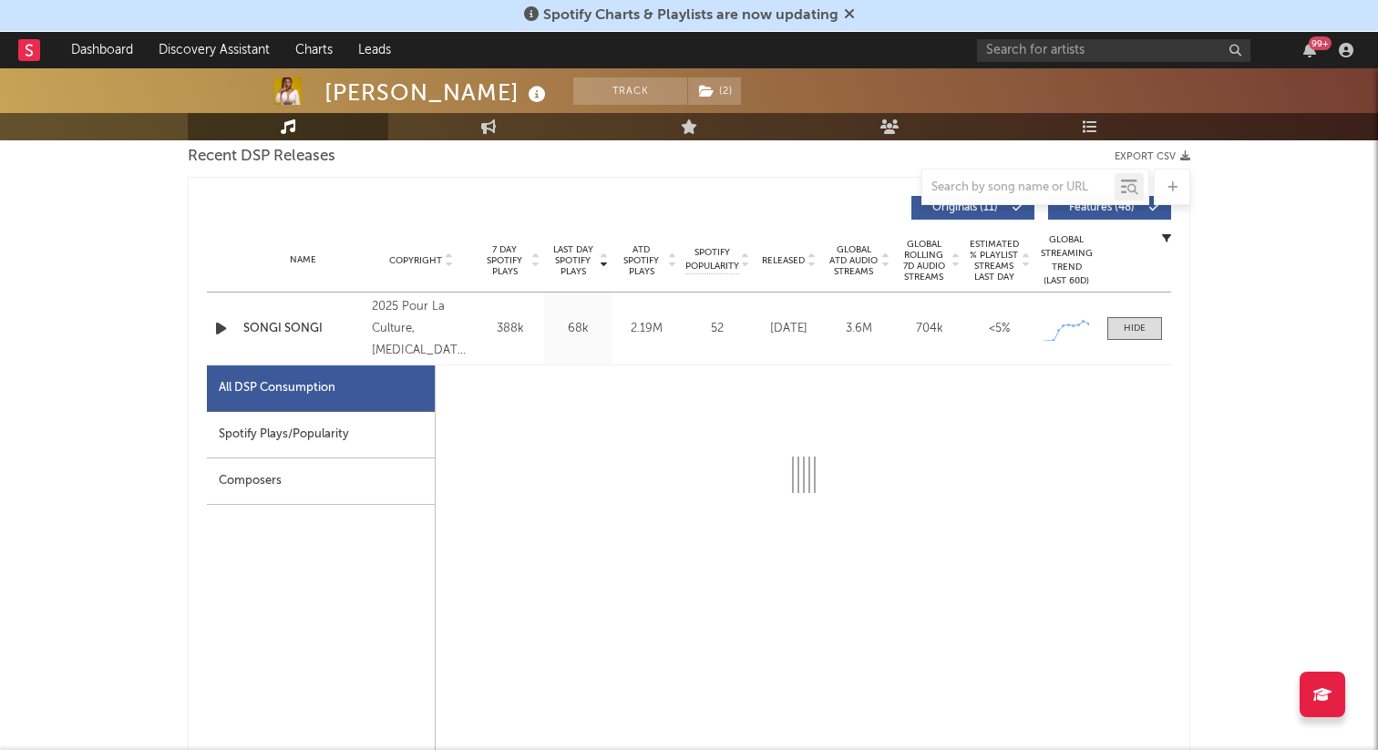
select select "1w"
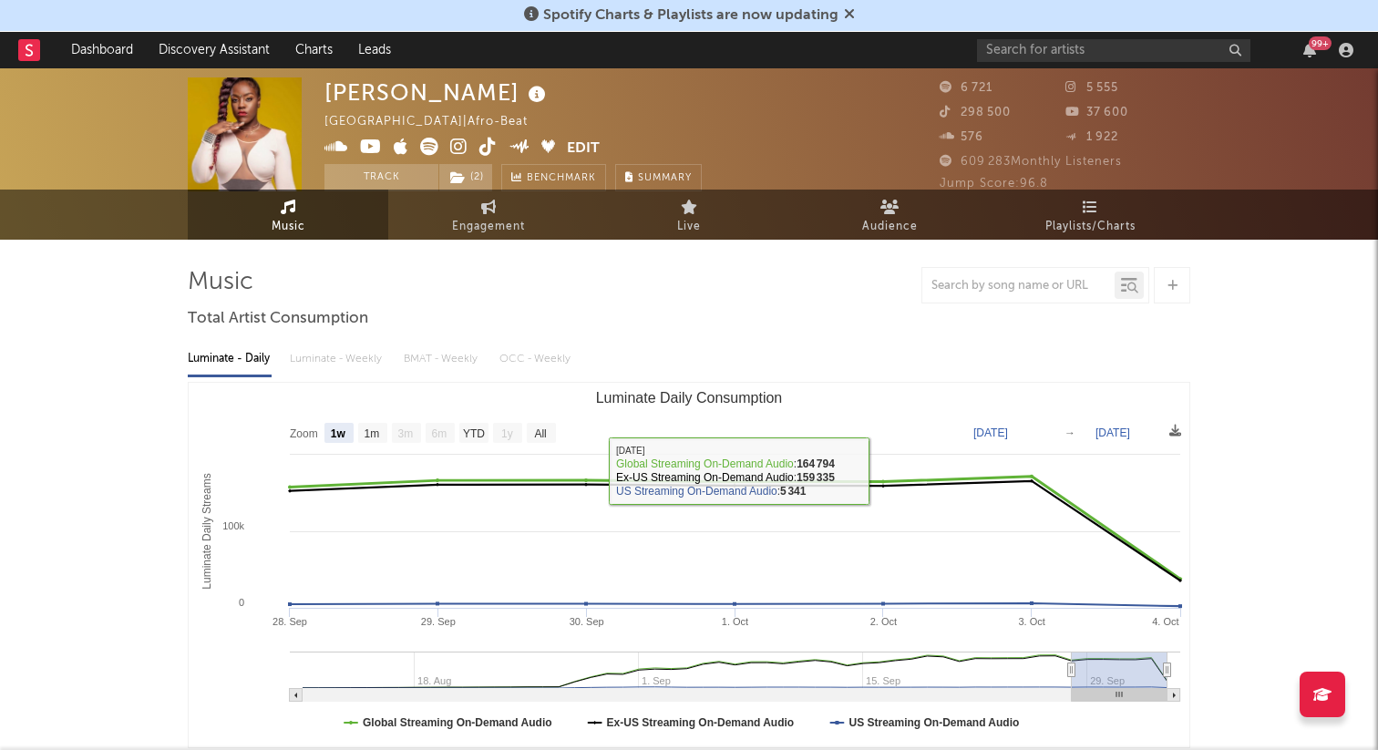
scroll to position [0, 0]
